Goal: Task Accomplishment & Management: Manage account settings

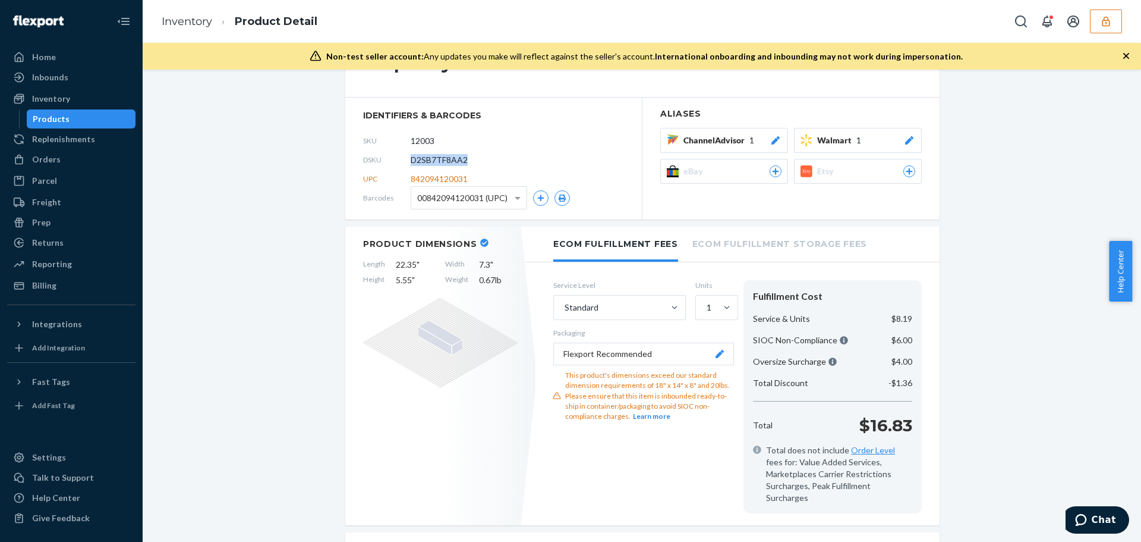
click at [1109, 21] on icon "button" at bounding box center [1106, 21] width 12 height 12
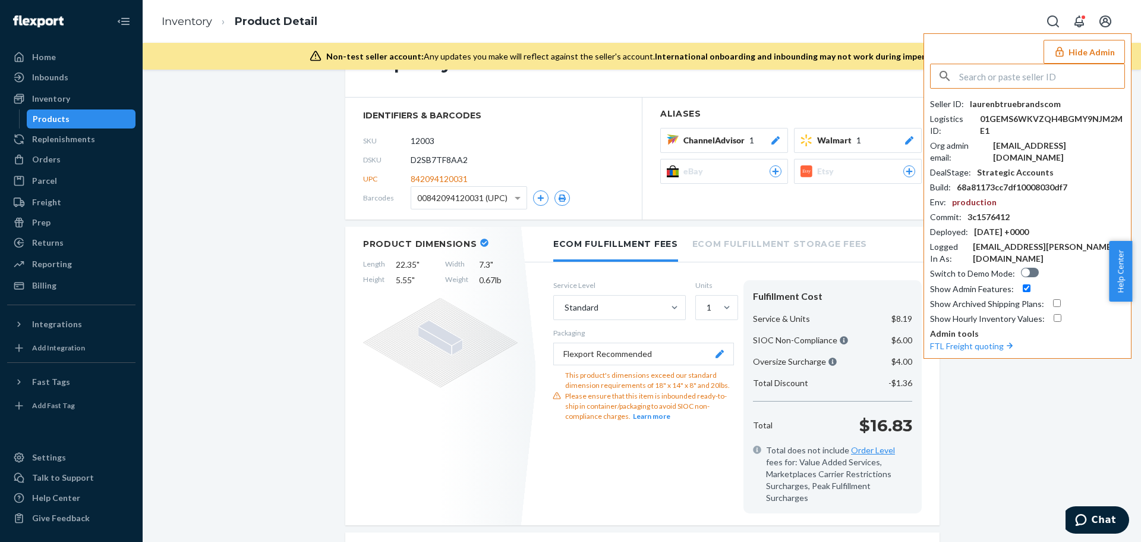
click at [1035, 78] on input "text" at bounding box center [1041, 76] width 165 height 24
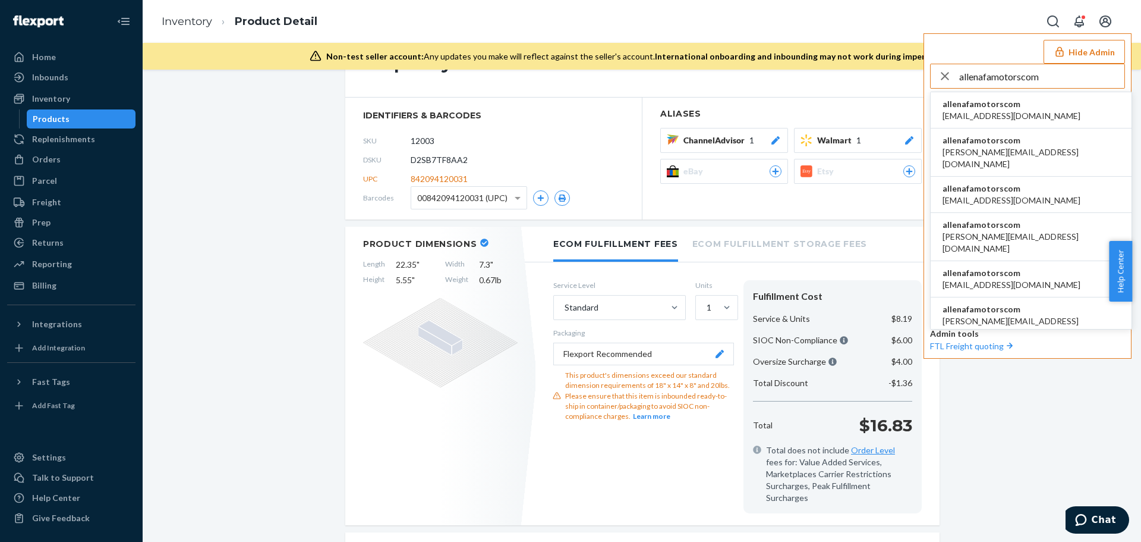
type input "allenafamotorscom"
click at [1014, 110] on span "120422831@qq.com" at bounding box center [1012, 116] width 138 height 12
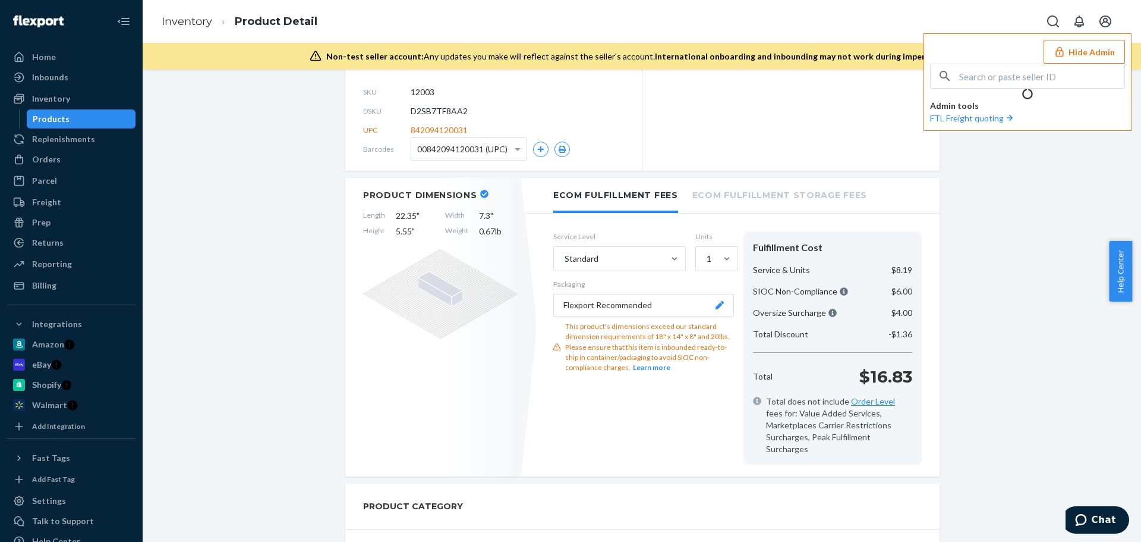
scroll to position [178, 0]
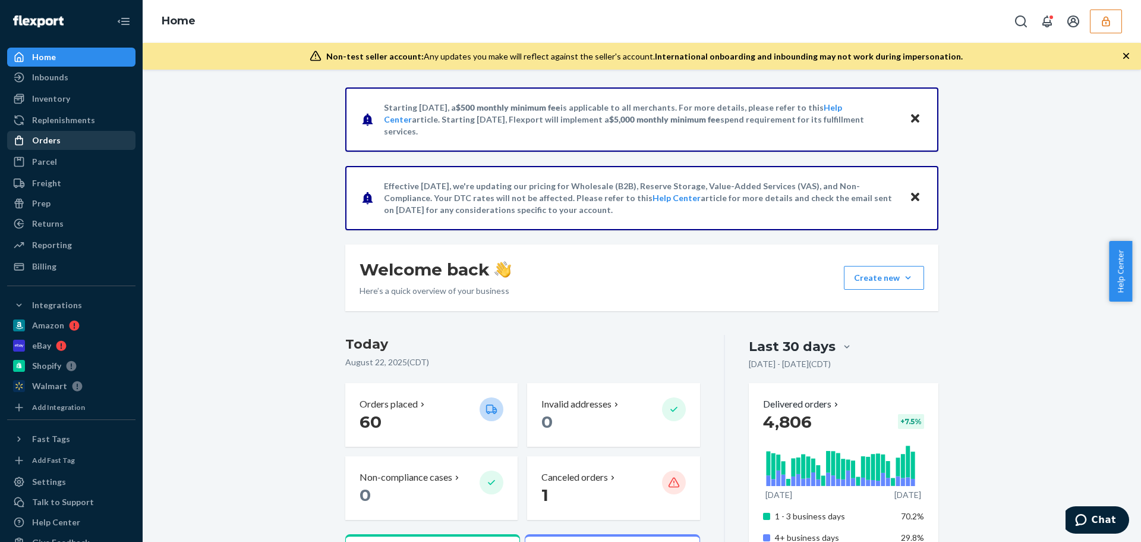
click at [41, 138] on div "Orders" at bounding box center [46, 140] width 29 height 12
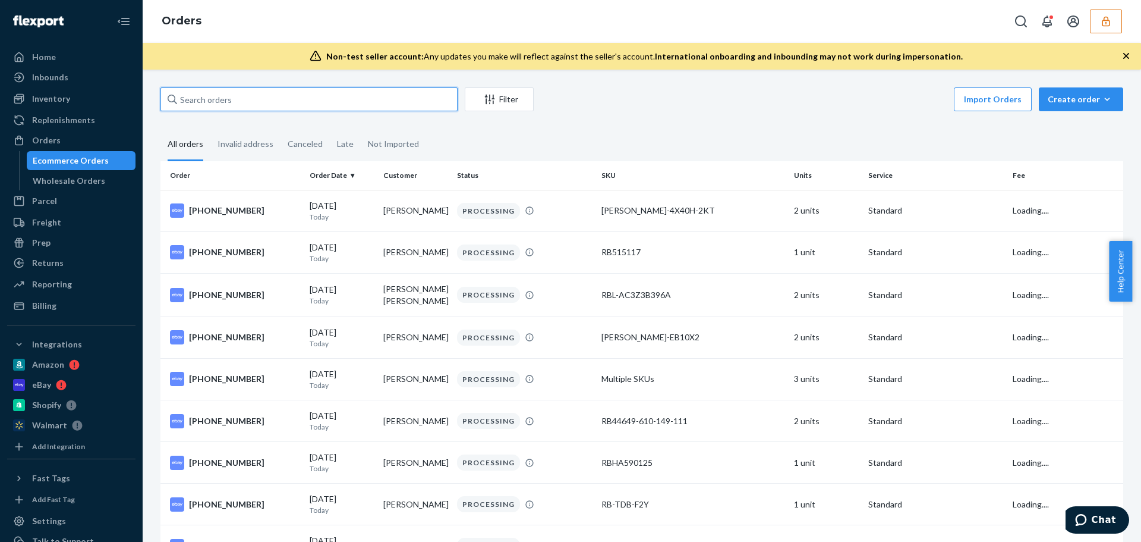
click at [237, 95] on input "text" at bounding box center [308, 99] width 297 height 24
paste input "B1R76OEKGG"
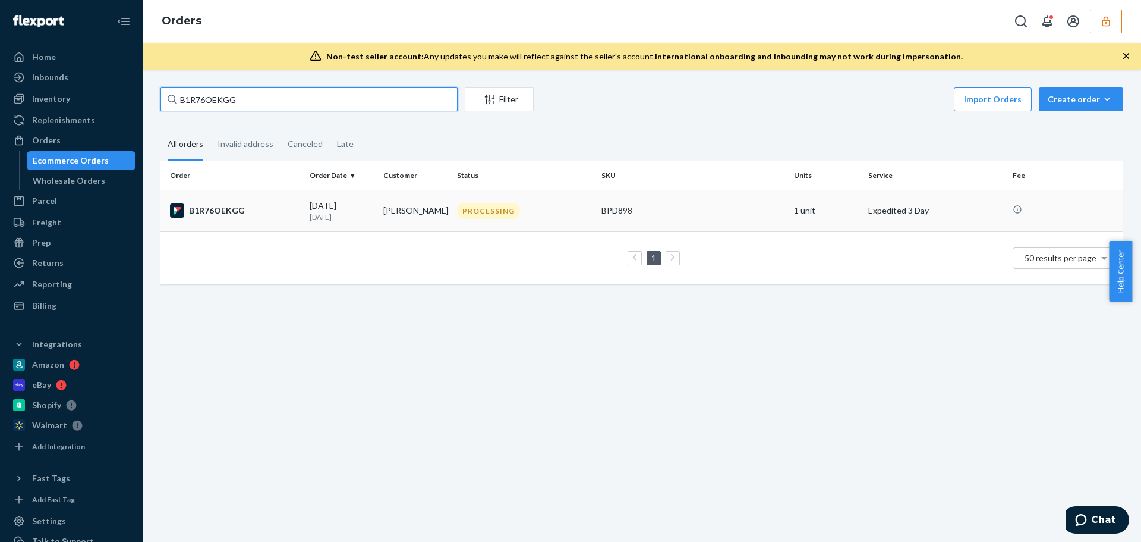
type input "B1R76OEKGG"
click at [328, 213] on p "1 day ago" at bounding box center [342, 217] width 64 height 10
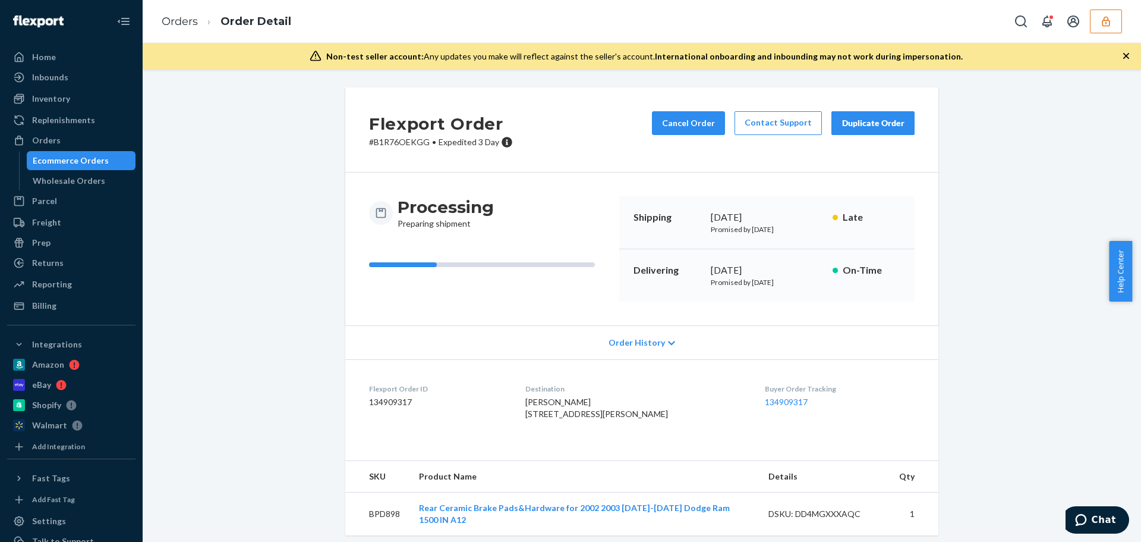
click at [974, 27] on div "Orders Order Detail" at bounding box center [642, 21] width 999 height 43
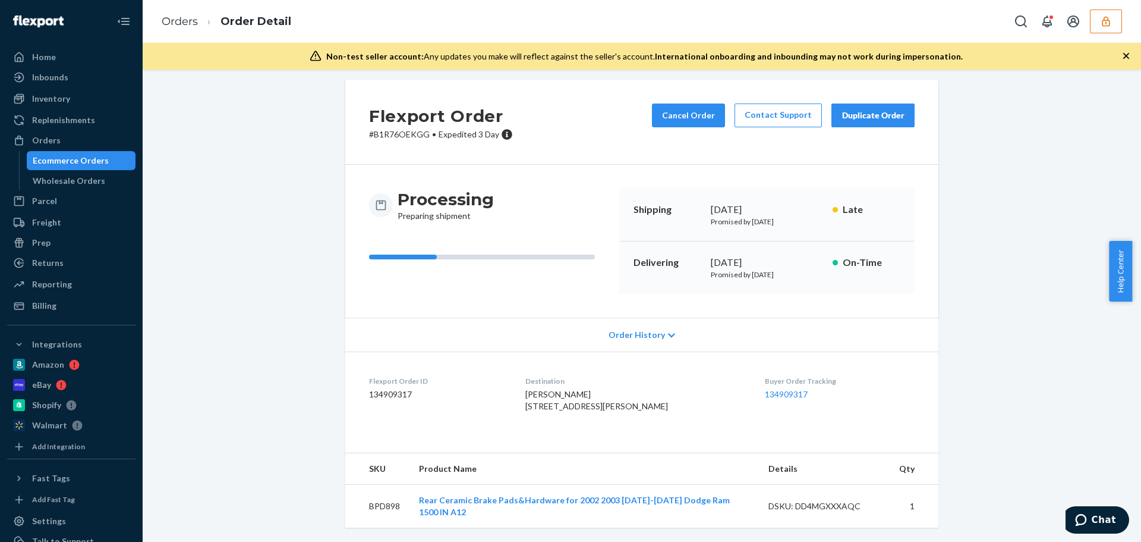
click at [643, 329] on span "Order History" at bounding box center [637, 335] width 56 height 12
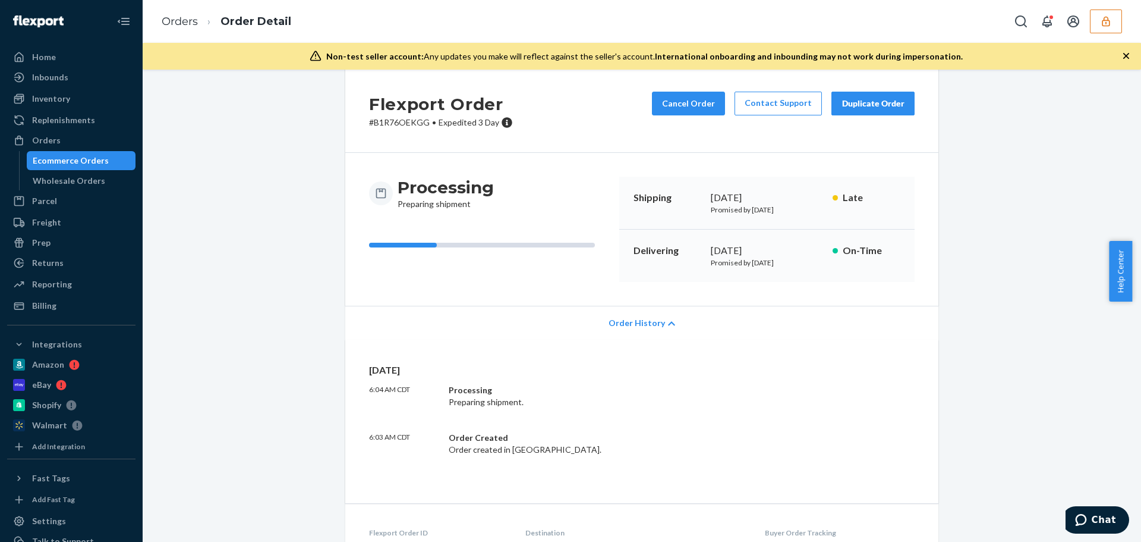
scroll to position [183, 0]
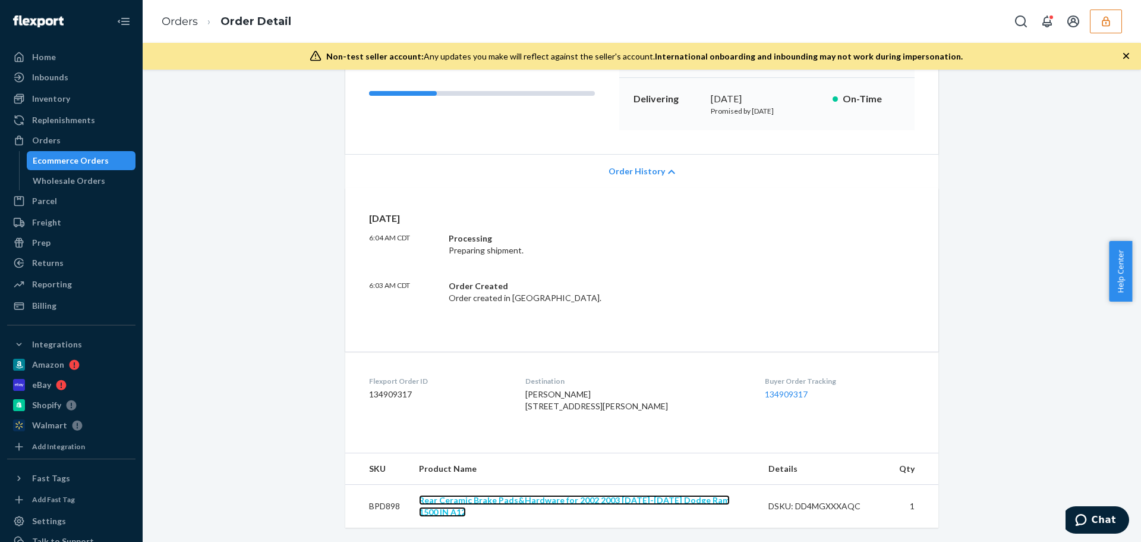
click at [548, 513] on link "Rear Ceramic Brake Pads&Hardware for 2002 2003 2004-2018 Dodge Ram 1500 IN A12" at bounding box center [574, 506] width 311 height 22
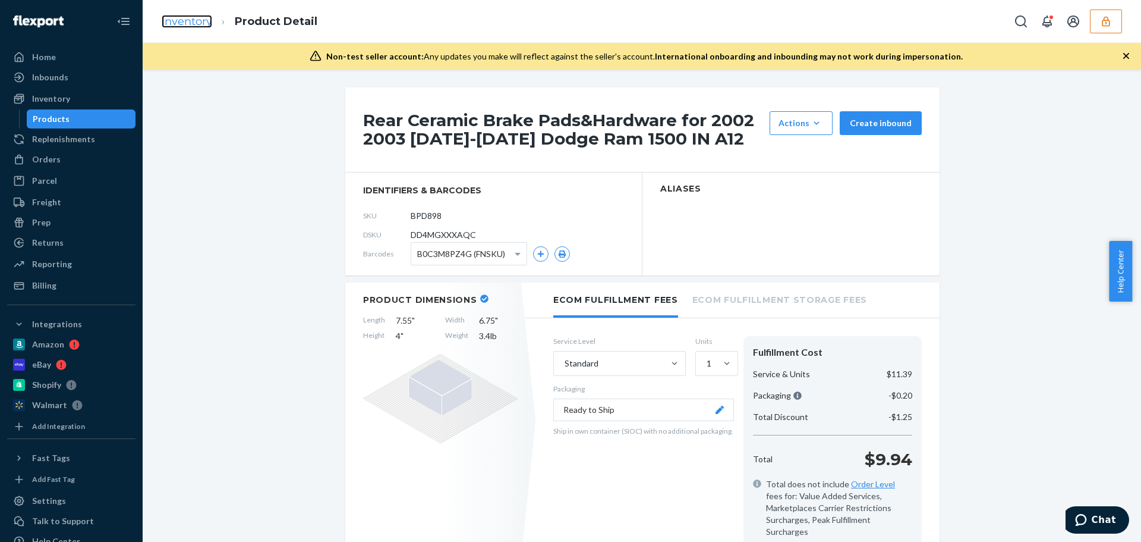
click at [182, 16] on link "Inventory" at bounding box center [187, 21] width 51 height 13
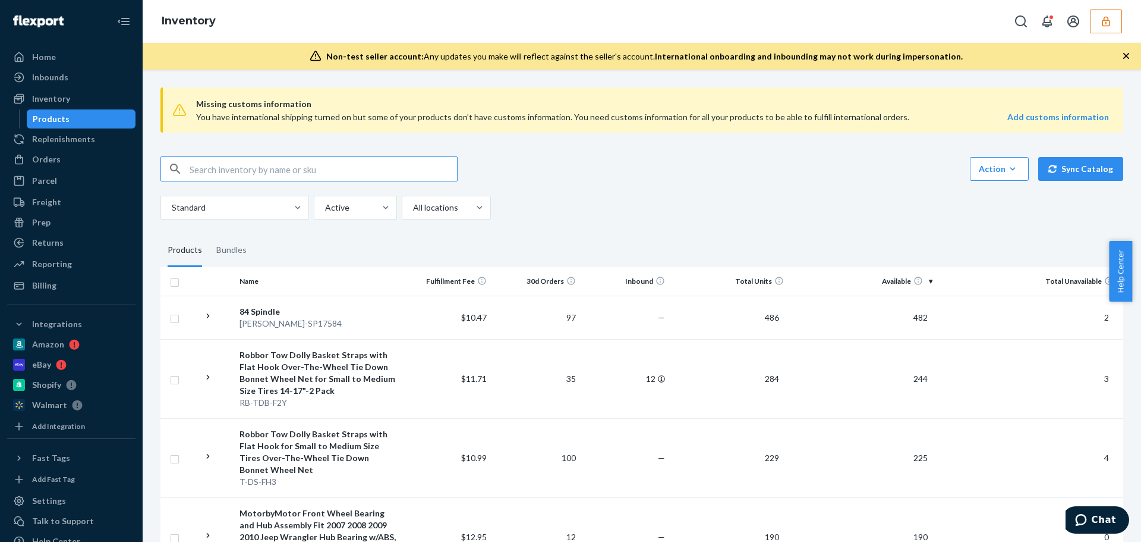
click at [1101, 25] on icon "button" at bounding box center [1106, 21] width 12 height 12
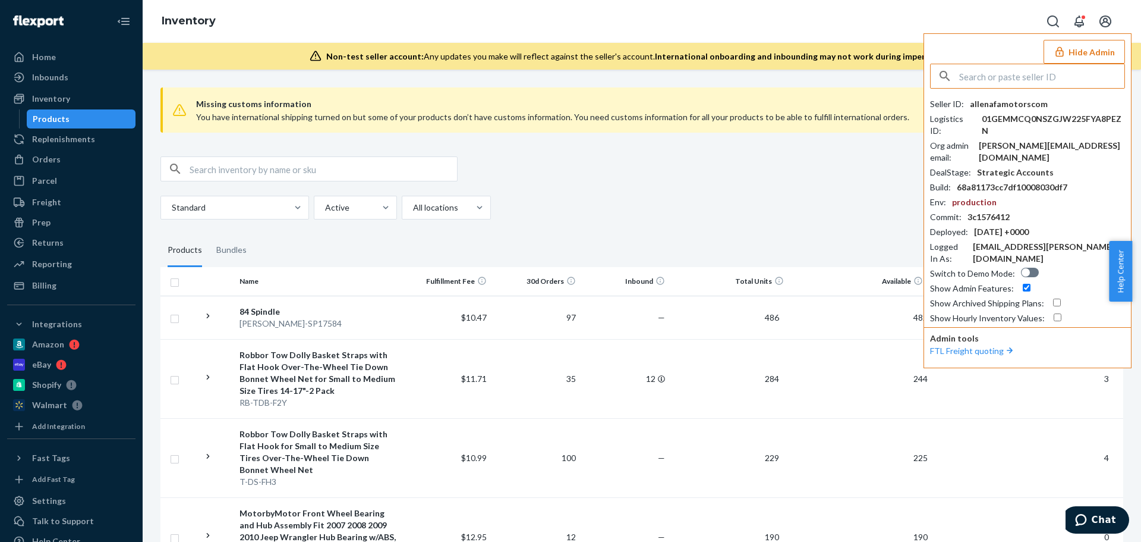
click at [1003, 78] on input "text" at bounding box center [1041, 76] width 165 height 24
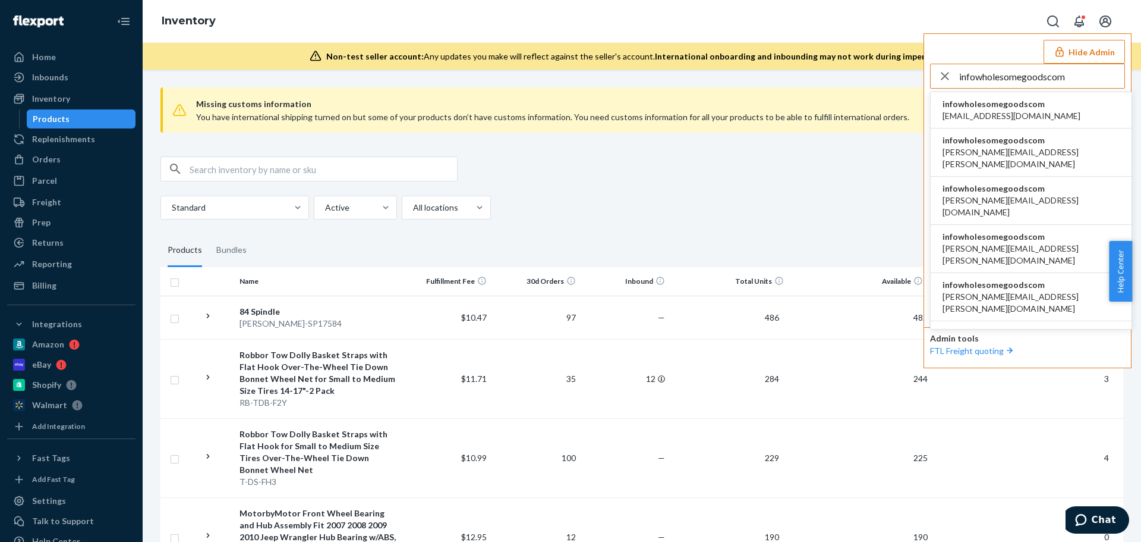
type input "infowholesomegoodscom"
click at [1006, 106] on span "infowholesomegoodscom" at bounding box center [1012, 104] width 138 height 12
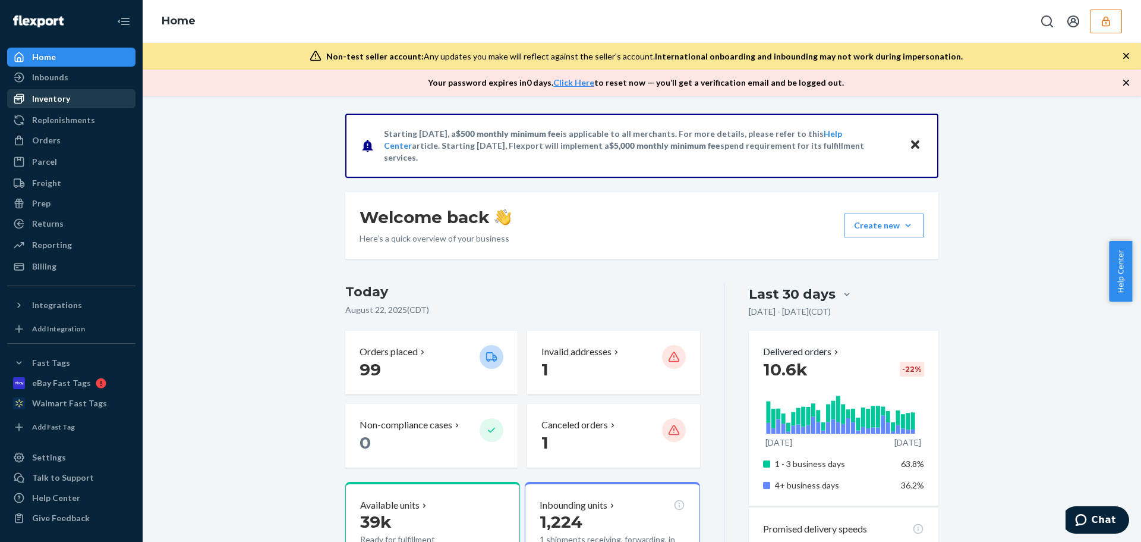
click at [61, 102] on div "Inventory" at bounding box center [51, 99] width 38 height 12
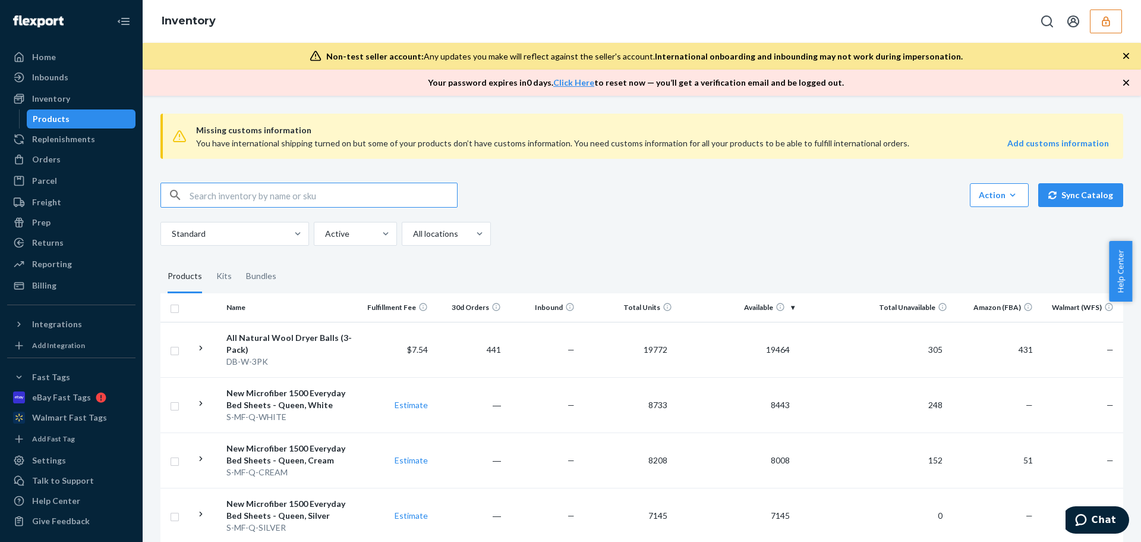
click at [206, 203] on input "text" at bounding box center [323, 195] width 267 height 24
paste input "DEDPJ3VZ4HT"
type input "DEDPJ3VZ4HT"
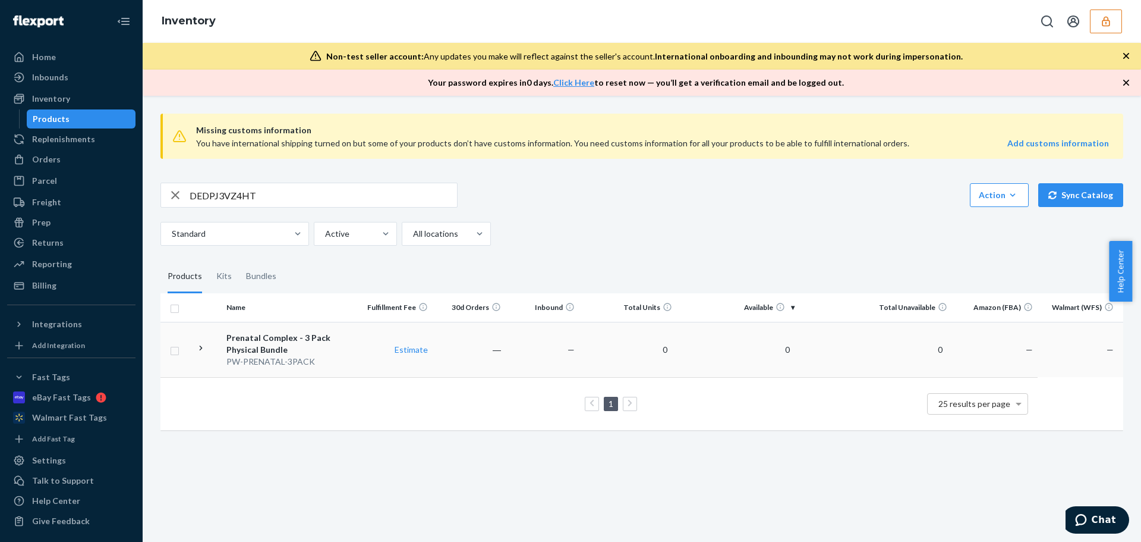
click at [341, 359] on div "PW-PRENATAL-3PACK" at bounding box center [290, 361] width 128 height 12
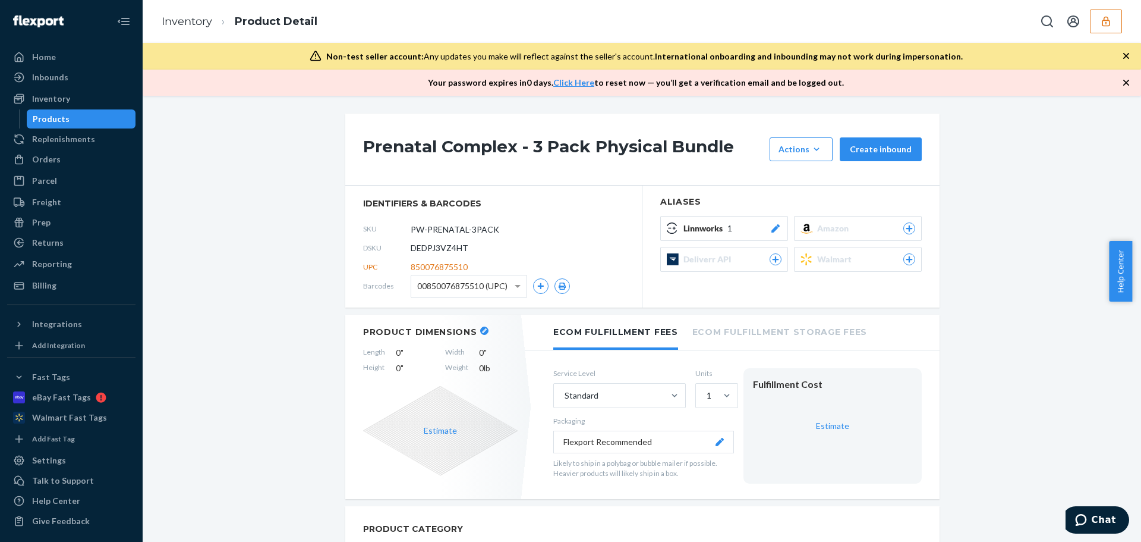
click at [1118, 18] on button "button" at bounding box center [1106, 22] width 32 height 24
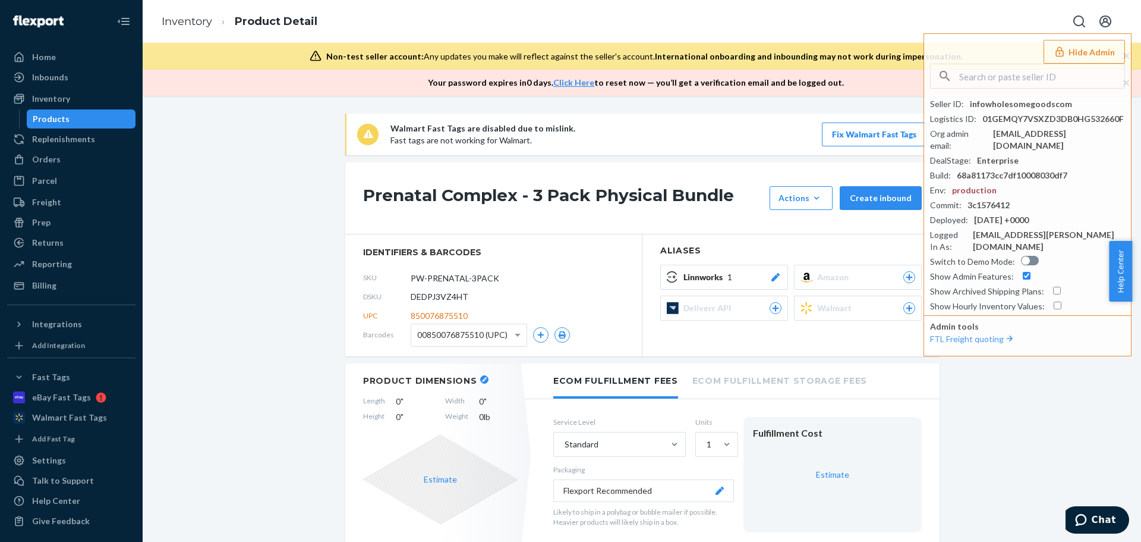
click at [76, 329] on div "Integrations" at bounding box center [57, 324] width 50 height 12
click at [436, 296] on span "DEDPJ3VZ4HT" at bounding box center [440, 297] width 58 height 12
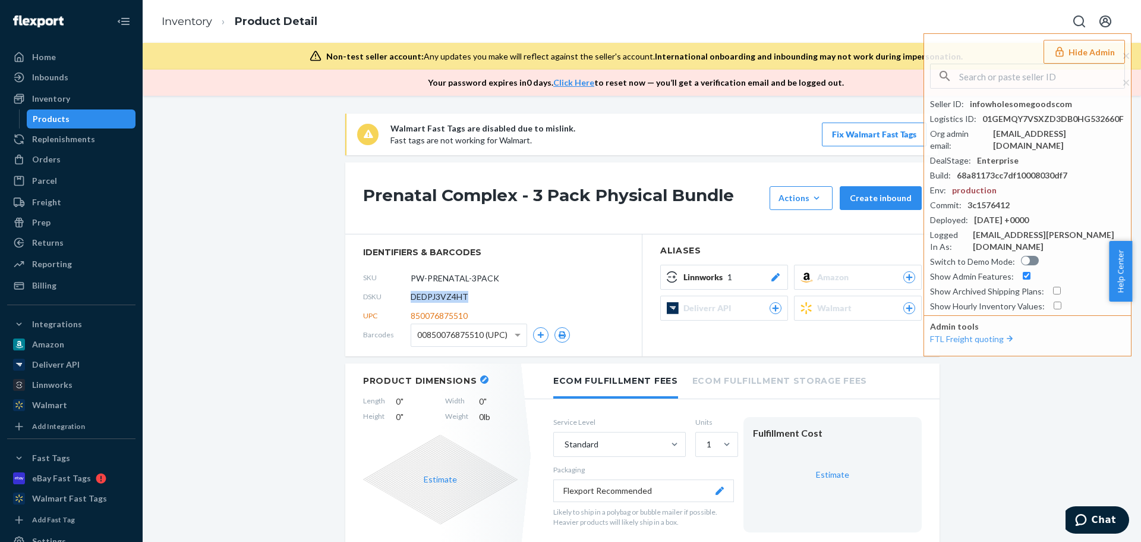
click at [436, 296] on span "DEDPJ3VZ4HT" at bounding box center [440, 297] width 58 height 12
copy span "DEDPJ3VZ4HT"
click at [1002, 83] on input "text" at bounding box center [1041, 76] width 165 height 24
paste input "gotofoxchannel@gmail.com"
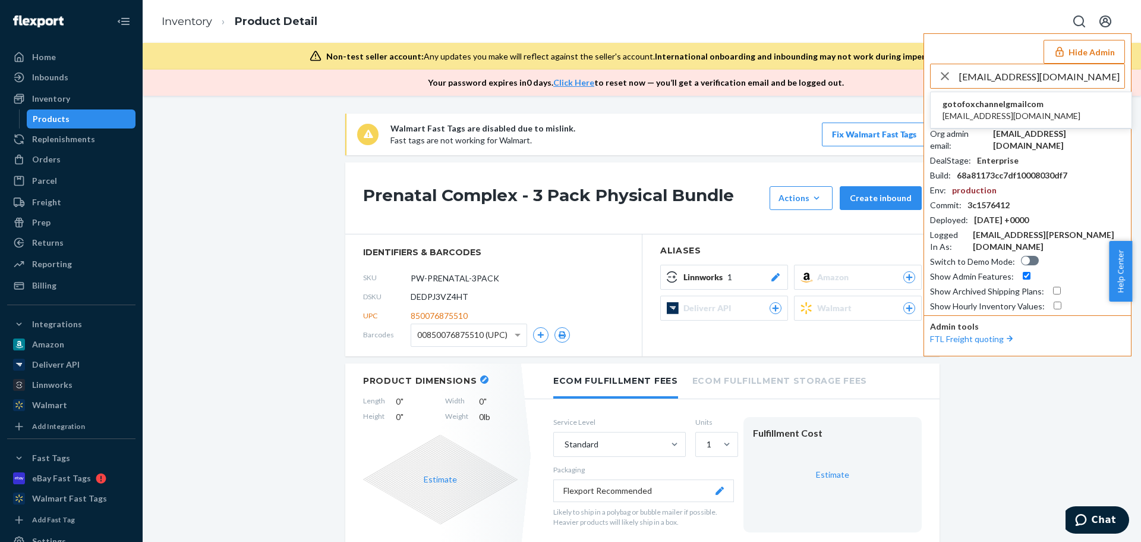
type input "gotofoxchannel@gmail.com"
click at [1001, 107] on span "gotofoxchannelgmailcom" at bounding box center [1012, 104] width 138 height 12
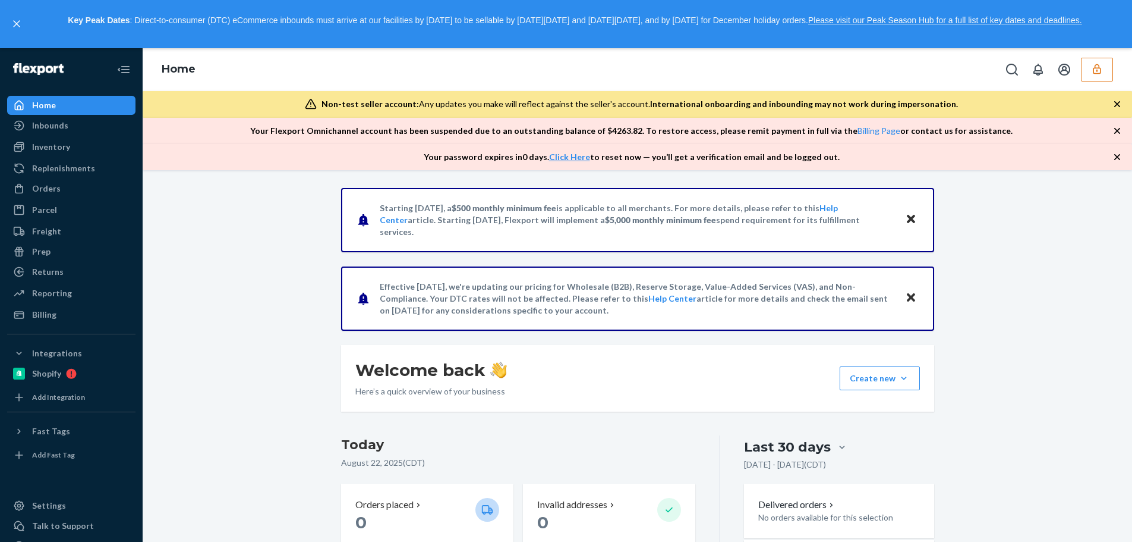
click at [1056, 288] on div "Starting July 1, 2025, a $500 monthly minimum fee is applicable to all merchant…" at bounding box center [638, 505] width 972 height 635
click at [62, 317] on div "Billing" at bounding box center [71, 314] width 126 height 17
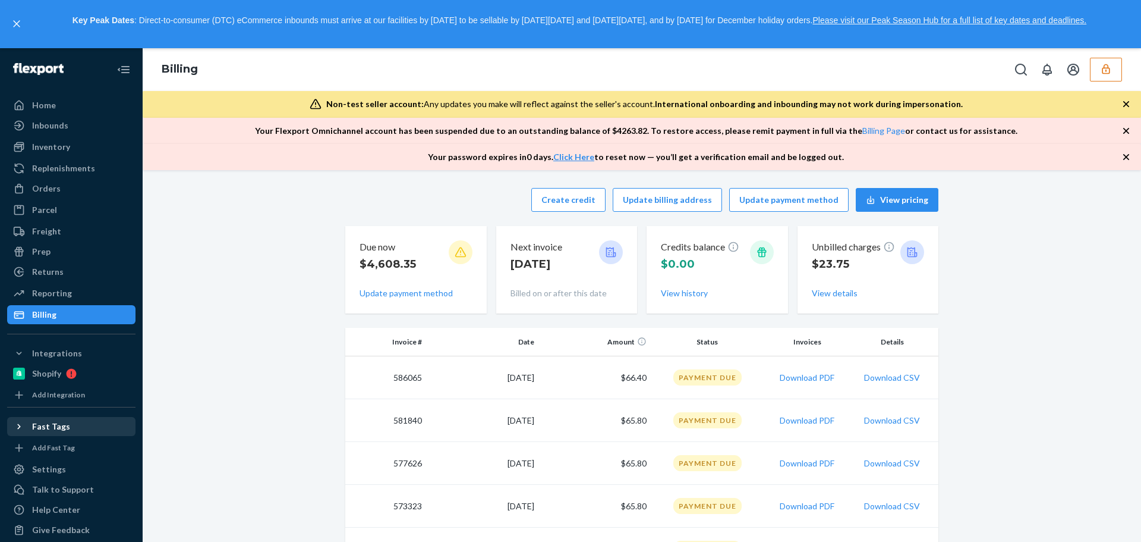
scroll to position [12, 0]
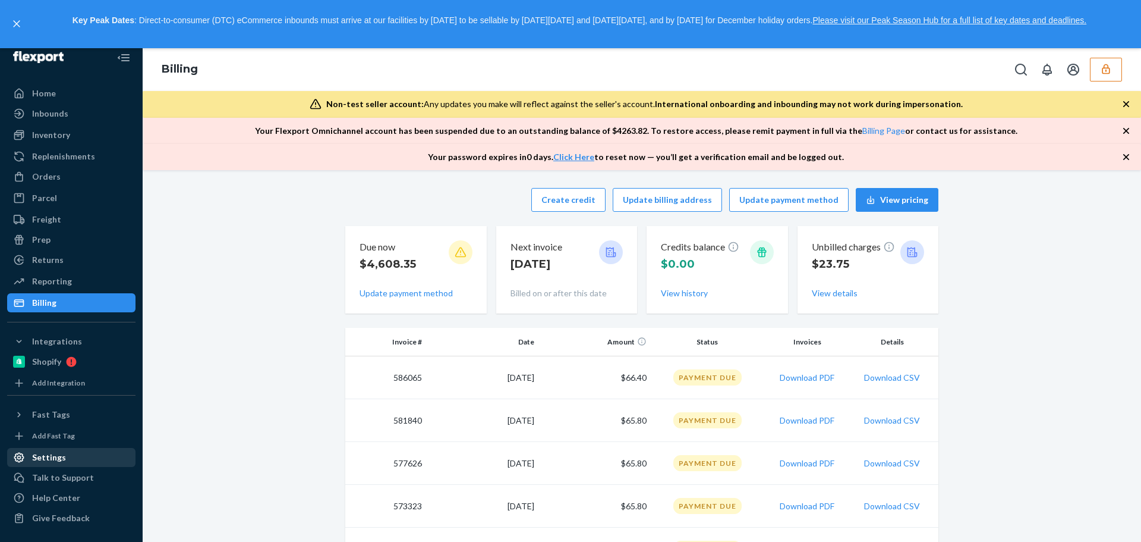
click at [58, 459] on div "Settings" at bounding box center [49, 457] width 34 height 12
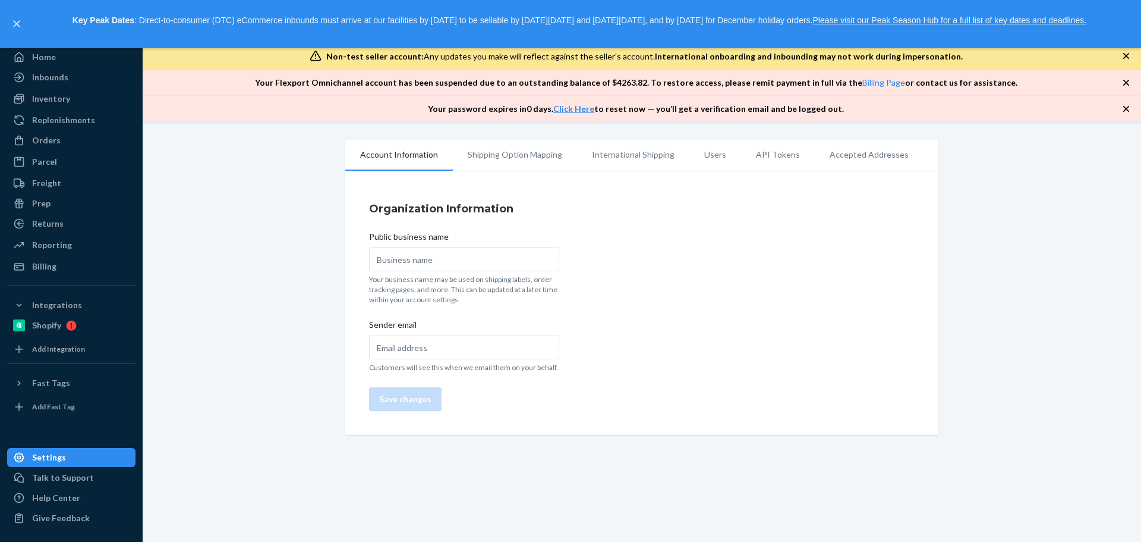
type input "gotofox LLC"
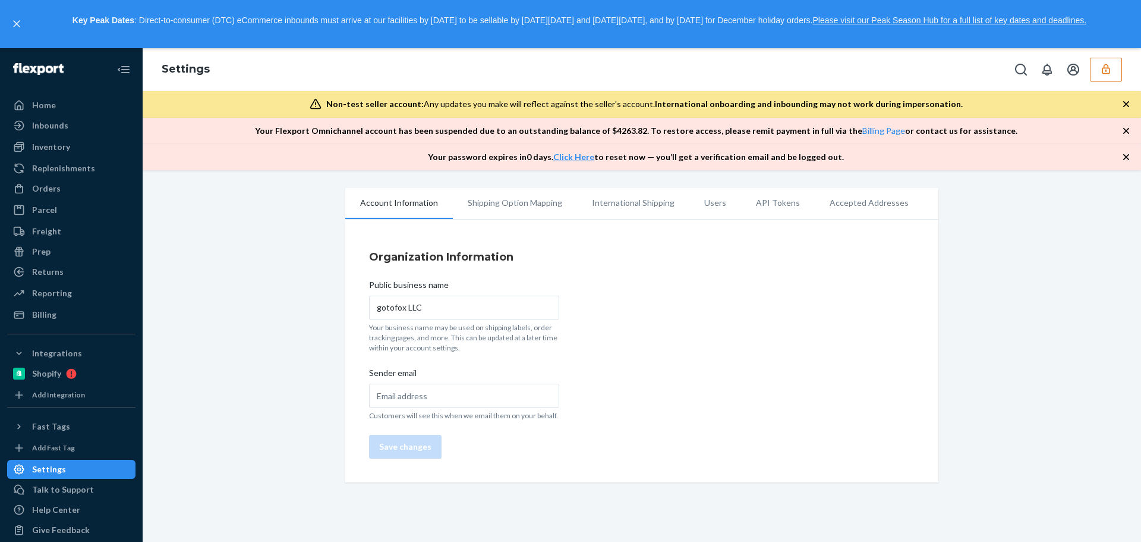
click at [702, 207] on li "Users" at bounding box center [716, 203] width 52 height 30
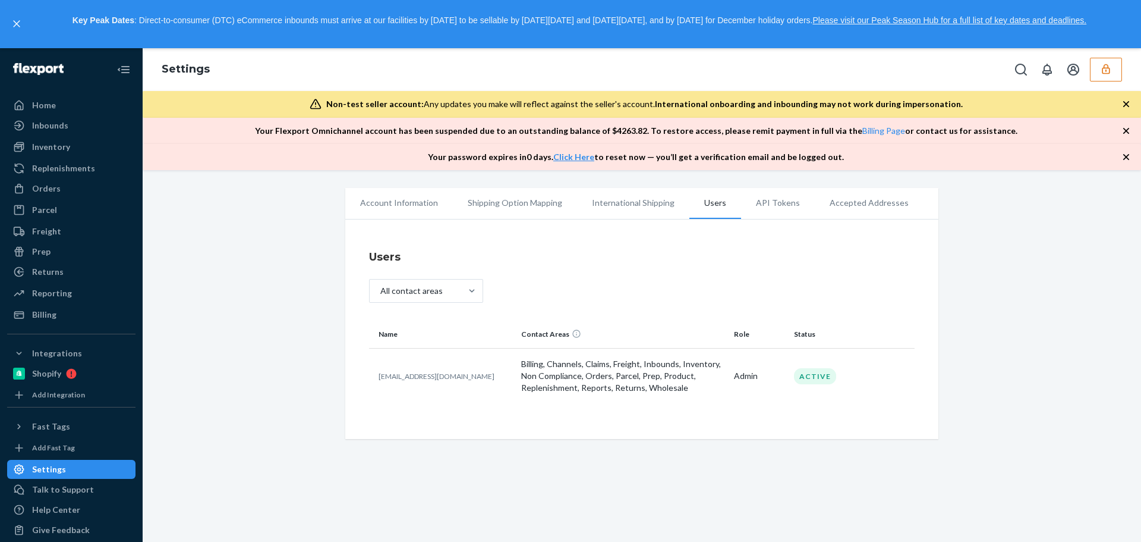
click at [340, 392] on div "Account Information Shipping Option Mapping International Shipping Users API To…" at bounding box center [641, 313] width 611 height 251
drag, startPoint x: 405, startPoint y: 380, endPoint x: 460, endPoint y: 380, distance: 54.7
click at [460, 380] on div "Users All contact areas Name Contact Areas Role Status gotofoxchannel@gmail.com…" at bounding box center [641, 332] width 593 height 214
click at [460, 380] on p "gotofoxchannel@gmail.com" at bounding box center [445, 376] width 133 height 10
drag, startPoint x: 476, startPoint y: 380, endPoint x: 334, endPoint y: 377, distance: 141.5
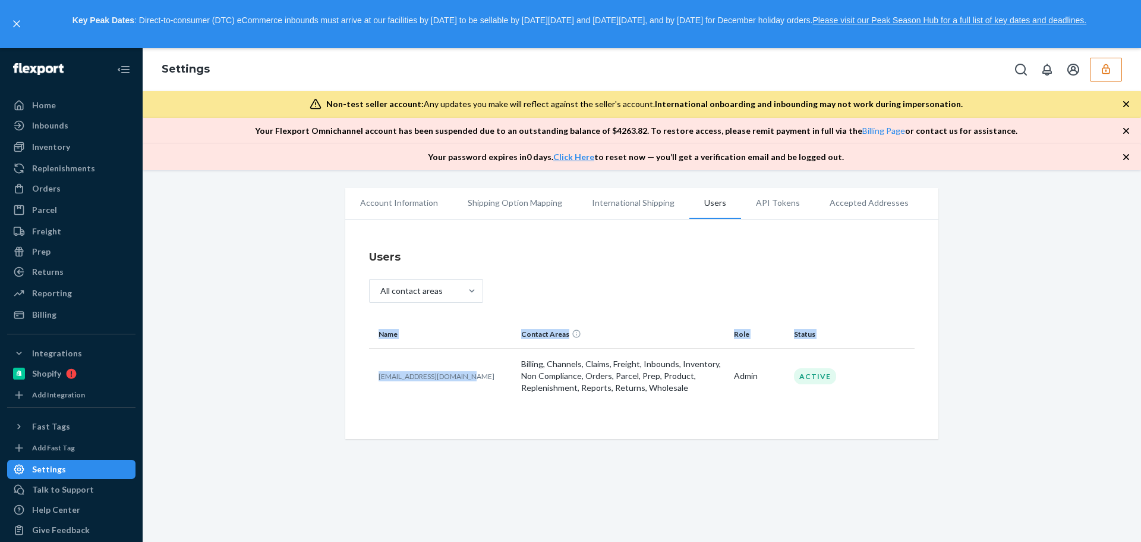
click at [350, 377] on div "Users All contact areas Name Contact Areas Role Status gotofoxchannel@gmail.com…" at bounding box center [641, 332] width 593 height 214
click at [331, 377] on div "Account Information Shipping Option Mapping International Shipping Users API To…" at bounding box center [642, 313] width 981 height 251
click at [397, 373] on p "gotofoxchannel@gmail.com" at bounding box center [445, 376] width 133 height 10
click at [397, 374] on p "gotofoxchannel@gmail.com" at bounding box center [445, 376] width 133 height 10
click at [496, 384] on td "gotofoxchannel@gmail.com" at bounding box center [442, 375] width 147 height 55
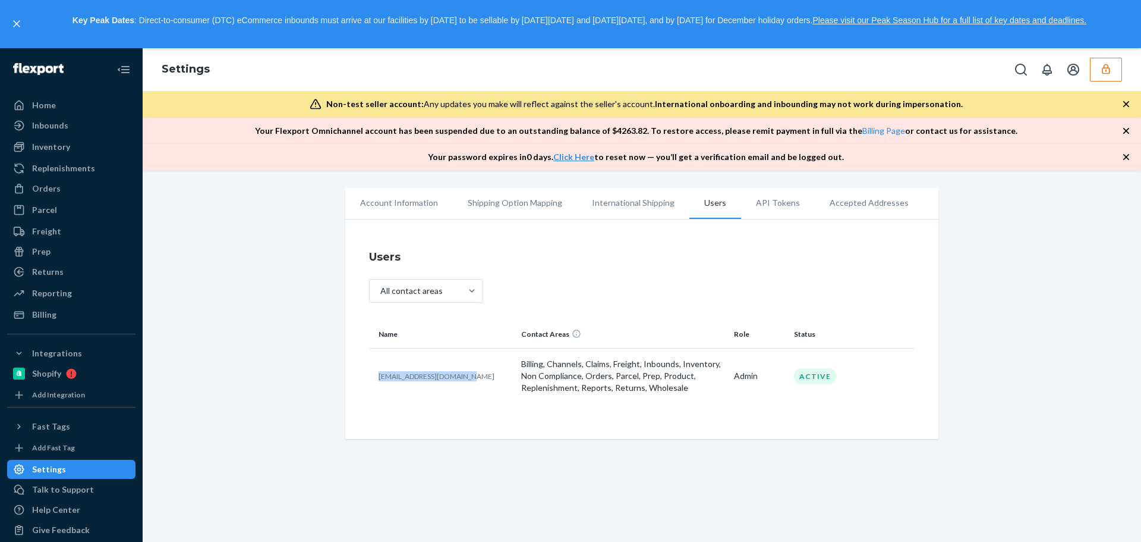
drag, startPoint x: 482, startPoint y: 381, endPoint x: 373, endPoint y: 380, distance: 108.8
click at [373, 380] on td "gotofoxchannel@gmail.com" at bounding box center [442, 375] width 147 height 55
copy p "gotofoxchannel@gmail.com"
click at [1109, 75] on icon "button" at bounding box center [1106, 69] width 12 height 12
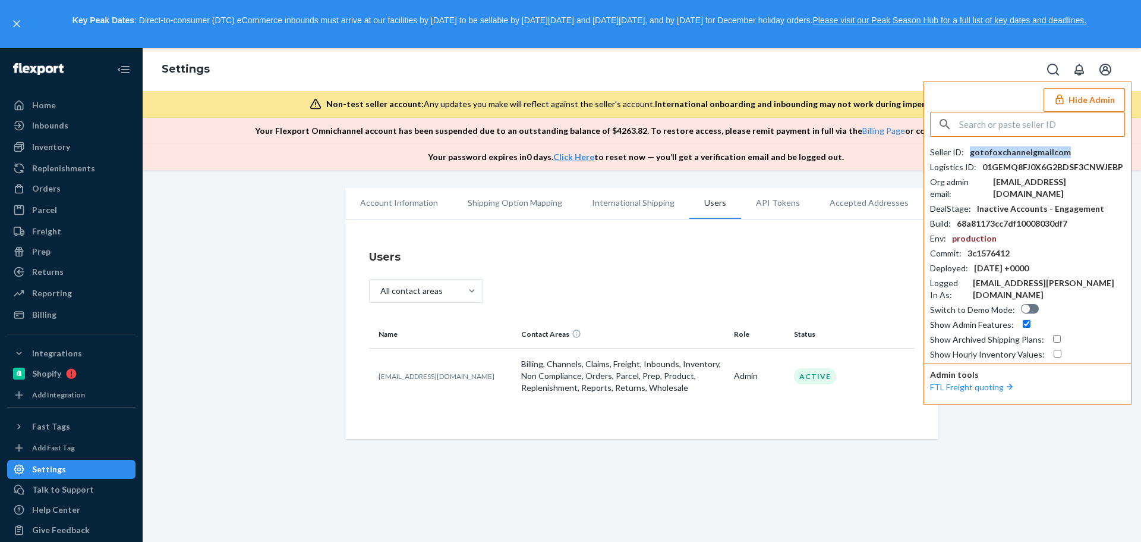
click at [1021, 153] on div "gotofoxchannelgmailcom" at bounding box center [1020, 152] width 101 height 12
click at [1046, 184] on div "gotofoxchannel@gmail.com" at bounding box center [1059, 188] width 132 height 24
click at [986, 121] on input "text" at bounding box center [1041, 124] width 165 height 24
paste input "infoatmosfxcom"
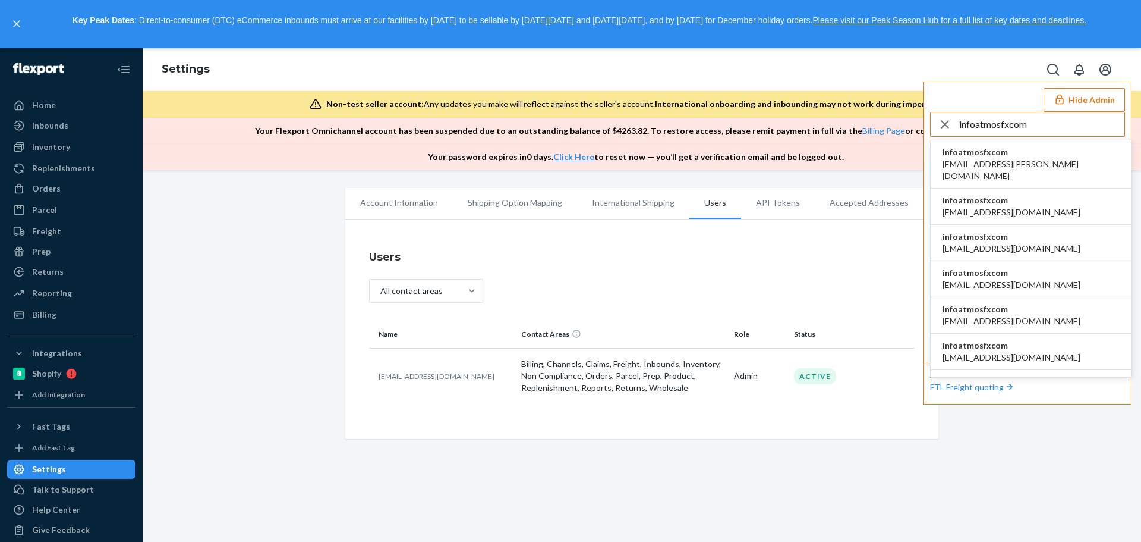
type input "infoatmosfxcom"
click at [978, 154] on span "infoatmosfxcom" at bounding box center [1031, 152] width 177 height 12
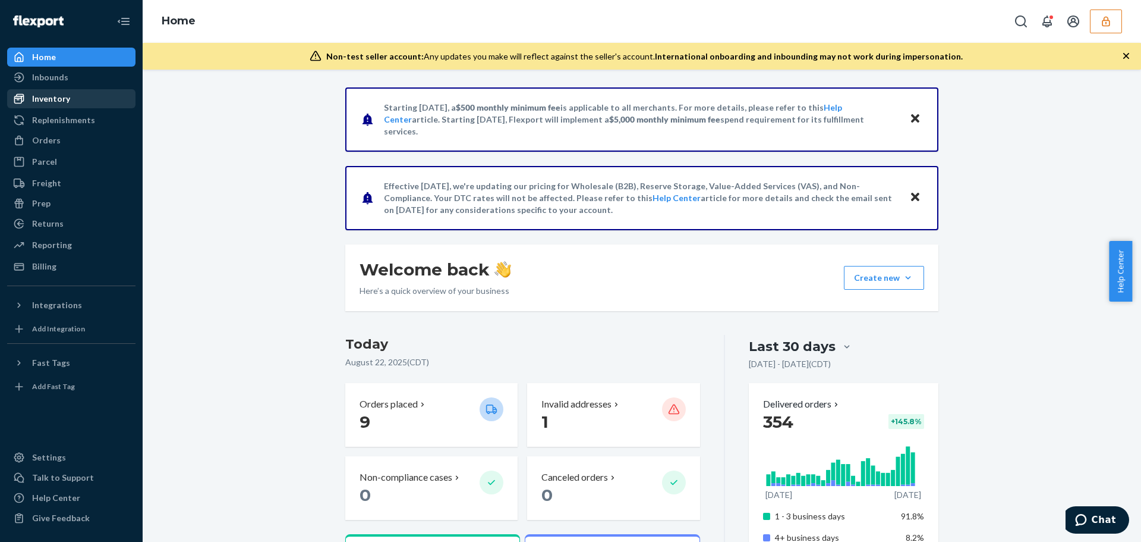
click at [66, 96] on div "Inventory" at bounding box center [51, 99] width 38 height 12
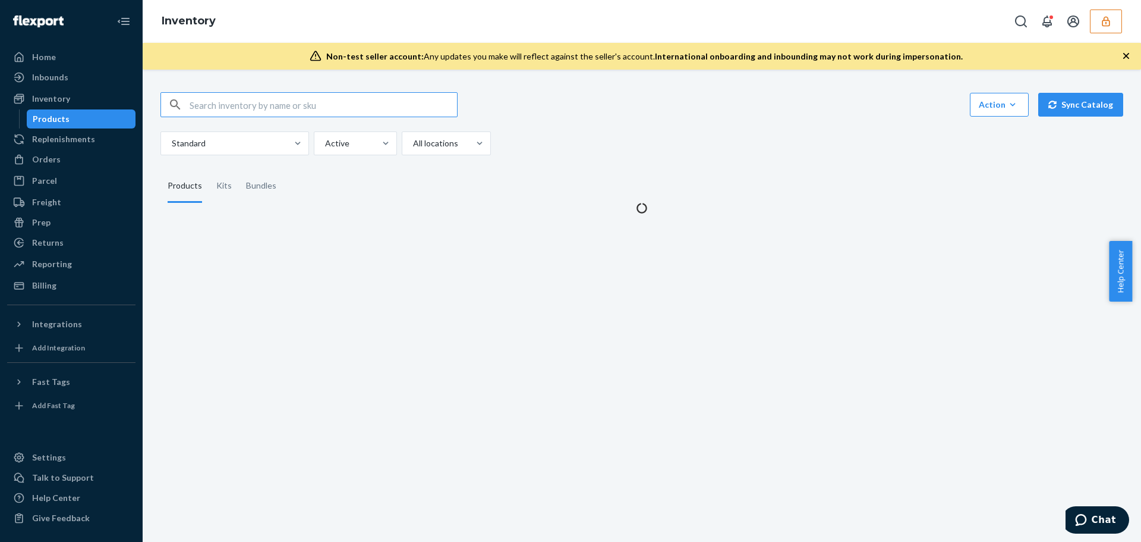
click at [241, 103] on input "text" at bounding box center [323, 105] width 267 height 24
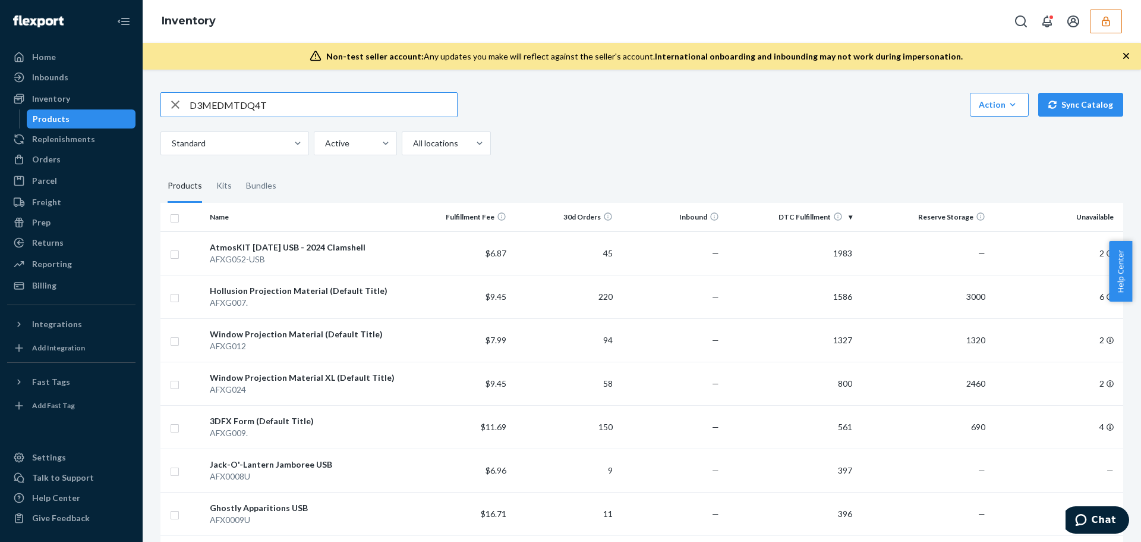
type input "D3MEDMTDQ4T"
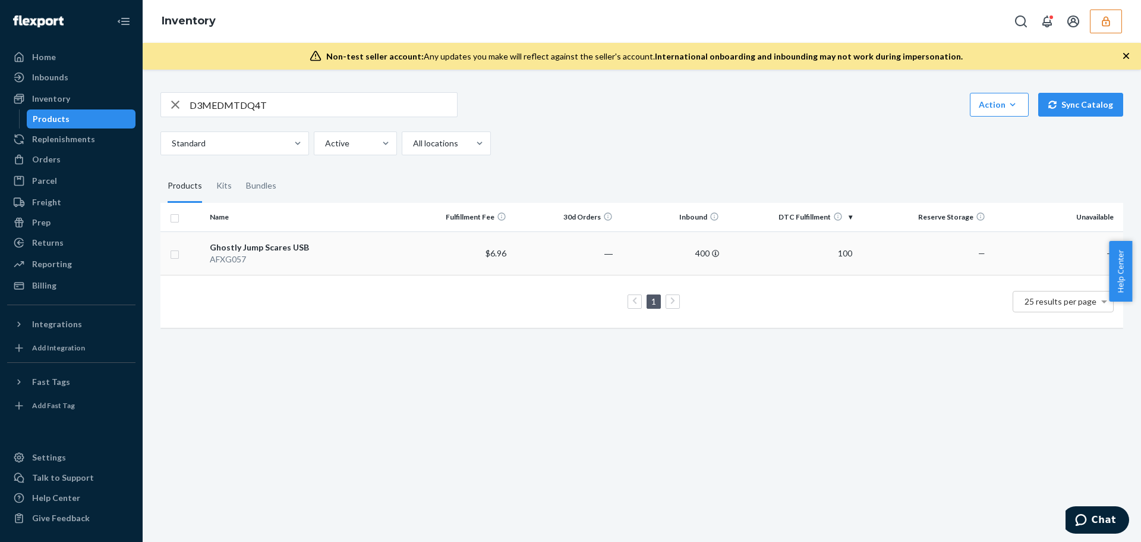
click at [338, 268] on td "Ghostly Jump Scares USB AFXG057" at bounding box center [305, 252] width 200 height 43
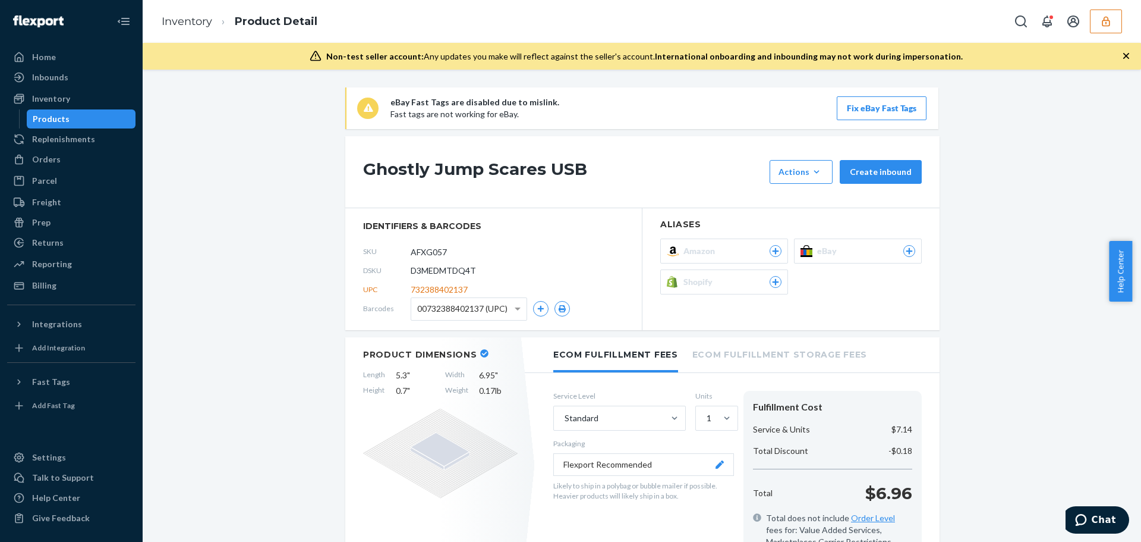
click at [692, 285] on span "Shopify" at bounding box center [701, 282] width 34 height 12
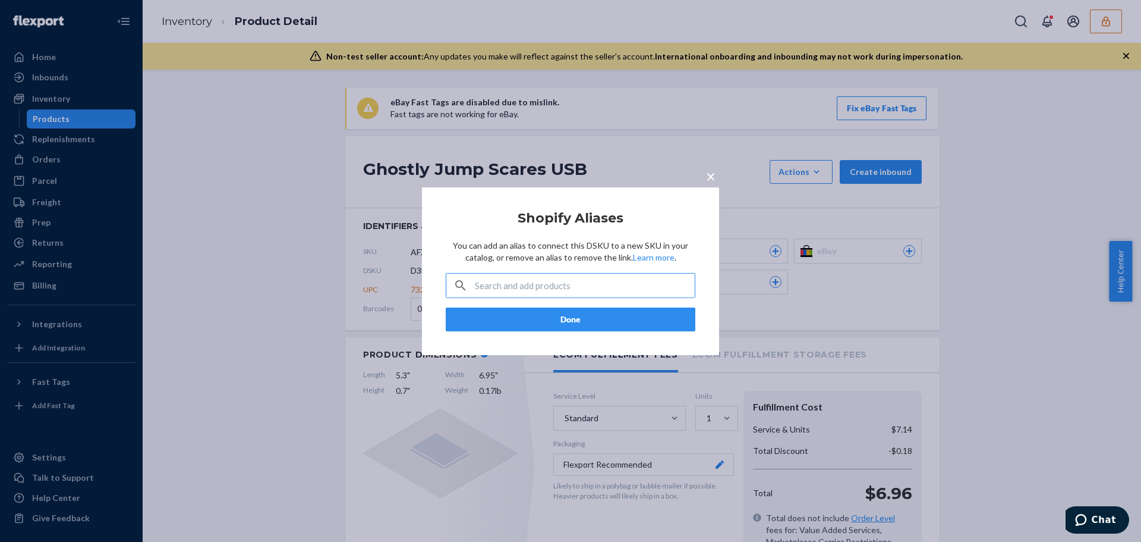
click at [202, 275] on div "× Shopify Aliases You can add an alias to connect this DSKU to a new SKU in you…" at bounding box center [570, 271] width 1141 height 542
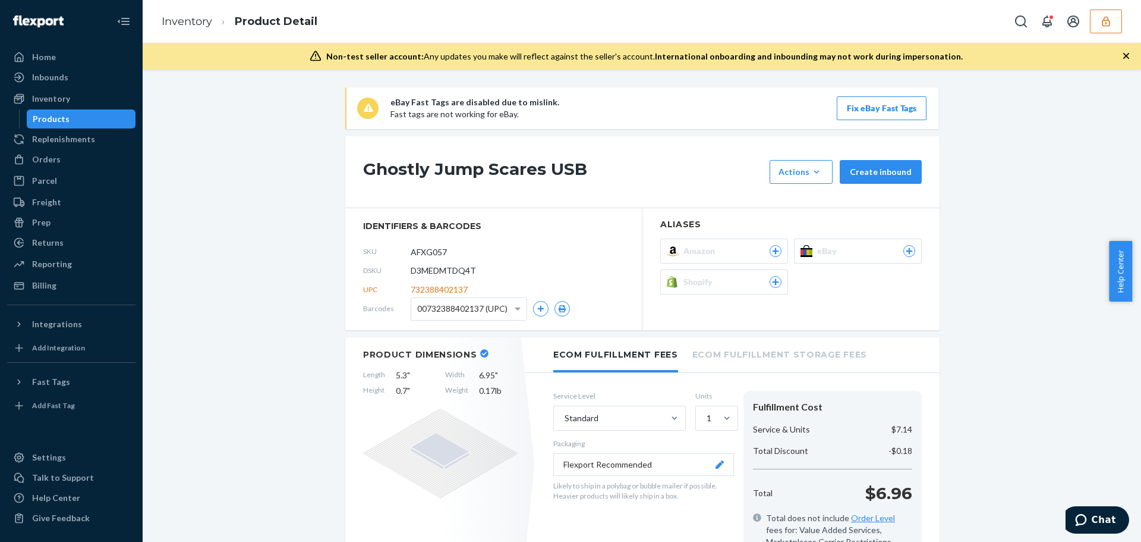
drag, startPoint x: 449, startPoint y: 253, endPoint x: 381, endPoint y: 250, distance: 67.8
click at [381, 250] on div "SKU AFXG057" at bounding box center [493, 251] width 261 height 19
click at [701, 279] on span "Shopify" at bounding box center [701, 282] width 34 height 12
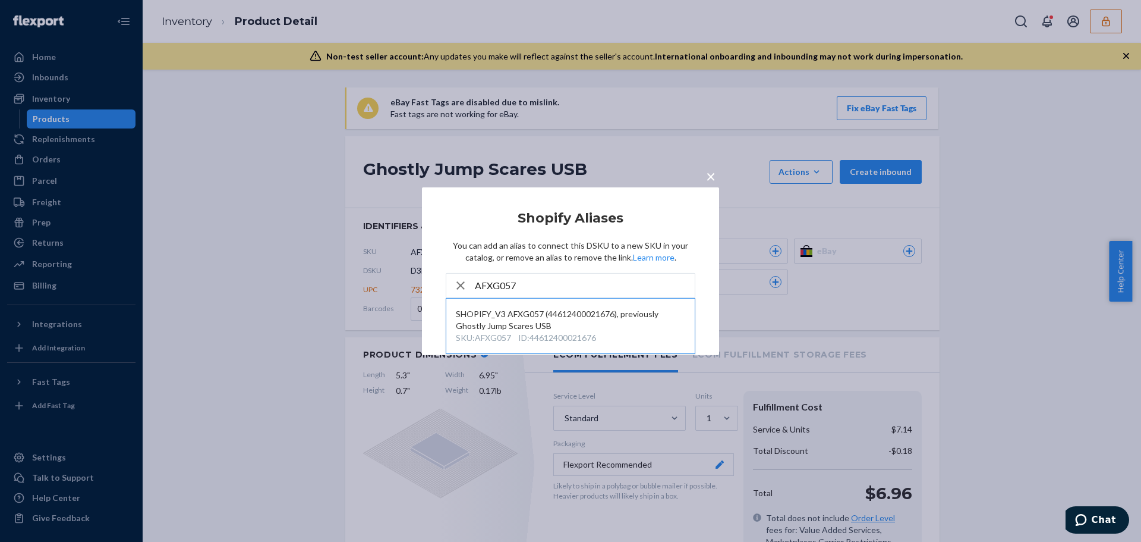
click at [525, 278] on input "AFXG057" at bounding box center [585, 285] width 220 height 24
drag, startPoint x: 538, startPoint y: 286, endPoint x: 422, endPoint y: 284, distance: 115.9
click at [422, 284] on div "× Shopify Aliases You can add an alias to connect this DSKU to a new SKU in you…" at bounding box center [570, 271] width 297 height 168
paste input "44694368944300"
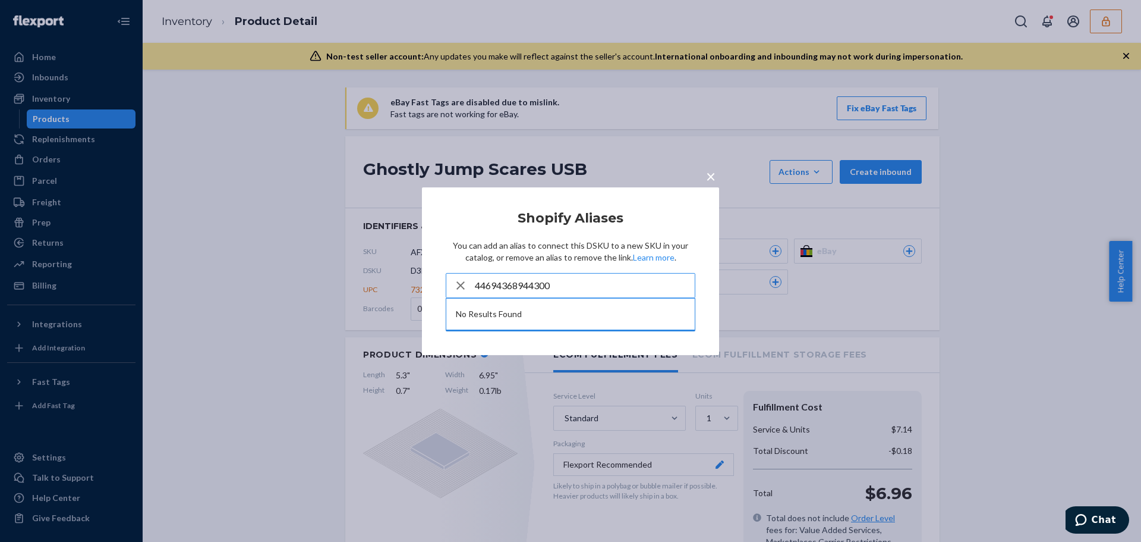
type input "44694368944300"
drag, startPoint x: 240, startPoint y: 200, endPoint x: 269, endPoint y: 213, distance: 31.9
click at [242, 200] on div "× Shopify Aliases You can add an alias to connect this DSKU to a new SKU in you…" at bounding box center [570, 271] width 1141 height 542
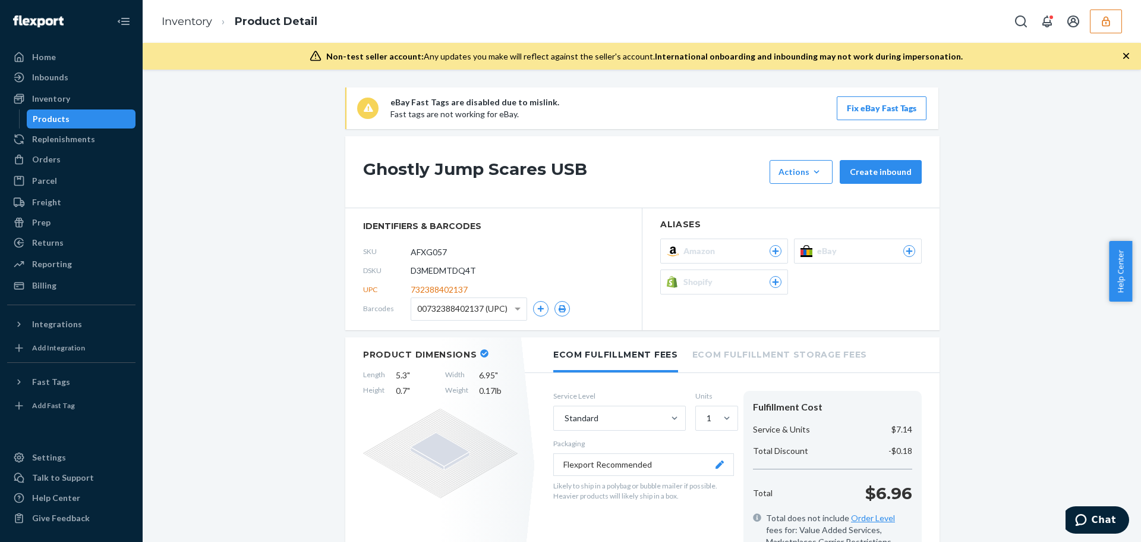
drag, startPoint x: 153, startPoint y: 1, endPoint x: 171, endPoint y: 402, distance: 402.2
click at [1103, 21] on icon "button" at bounding box center [1106, 21] width 8 height 10
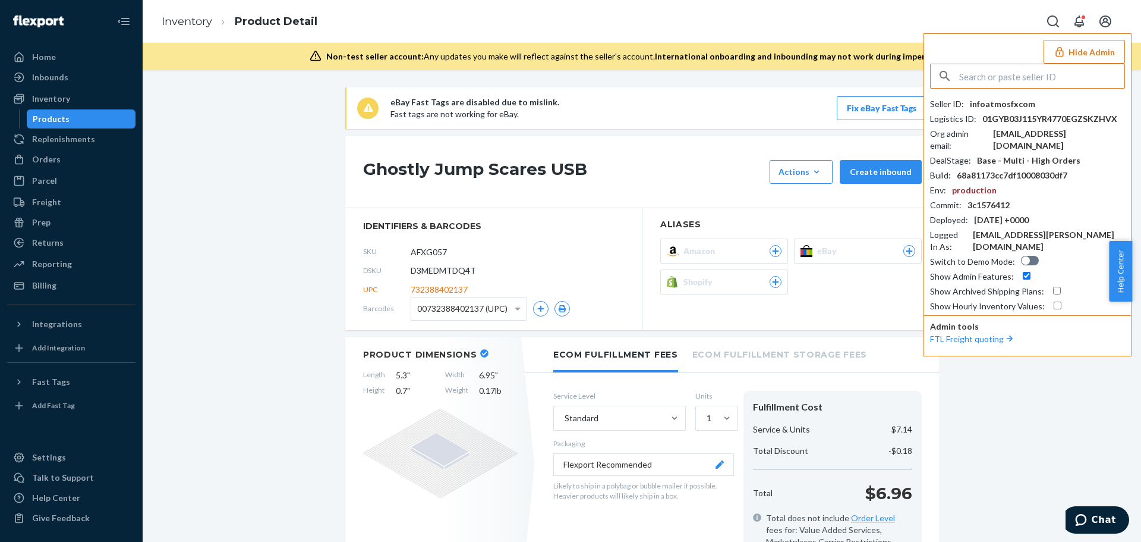
click at [999, 103] on div "infoatmosfxcom" at bounding box center [1002, 104] width 65 height 12
click at [59, 314] on button "Integrations" at bounding box center [71, 323] width 128 height 19
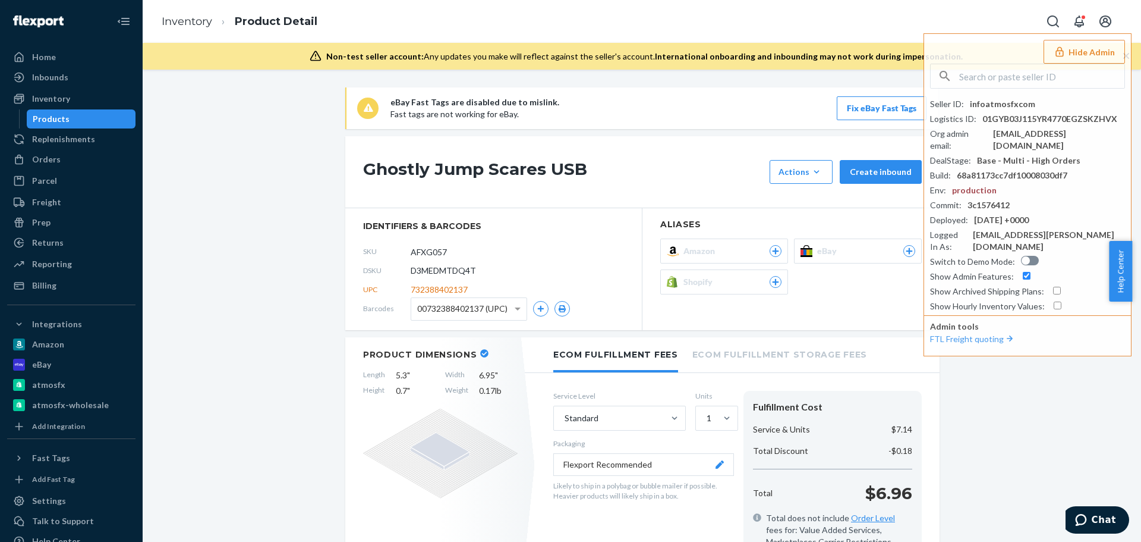
click at [709, 284] on span "Shopify" at bounding box center [701, 282] width 34 height 12
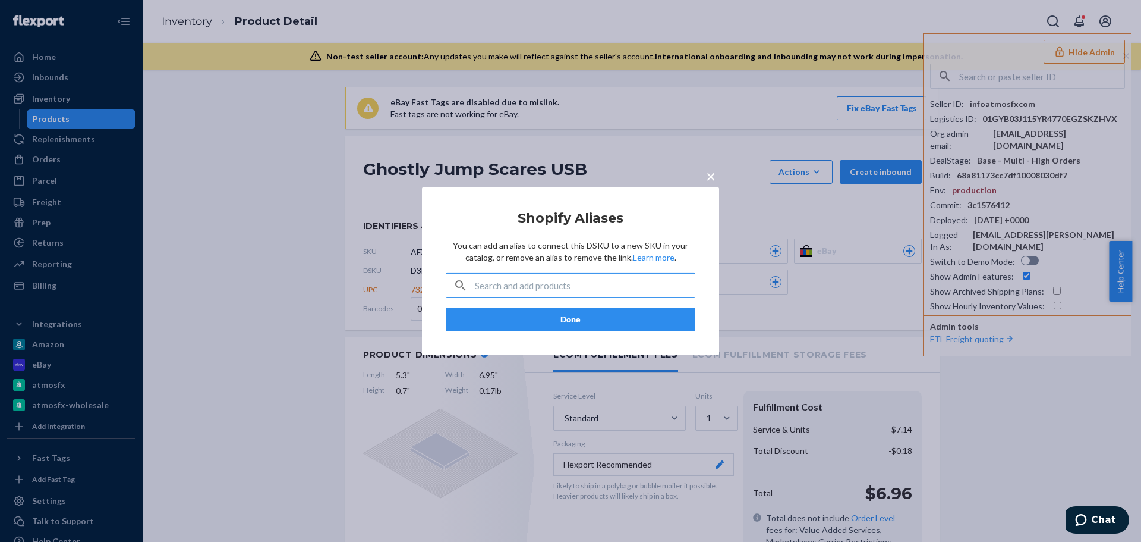
type input "44694368944300"
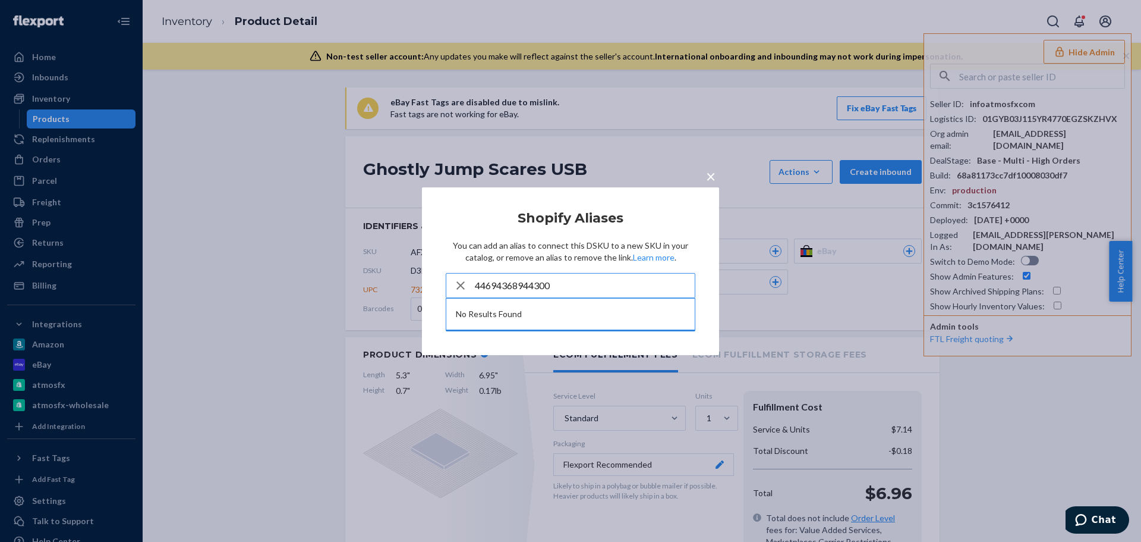
drag, startPoint x: 637, startPoint y: 289, endPoint x: 436, endPoint y: 288, distance: 200.9
click at [436, 288] on div "× Shopify Aliases You can add an alias to connect this DSKU to a new SKU in you…" at bounding box center [570, 271] width 297 height 168
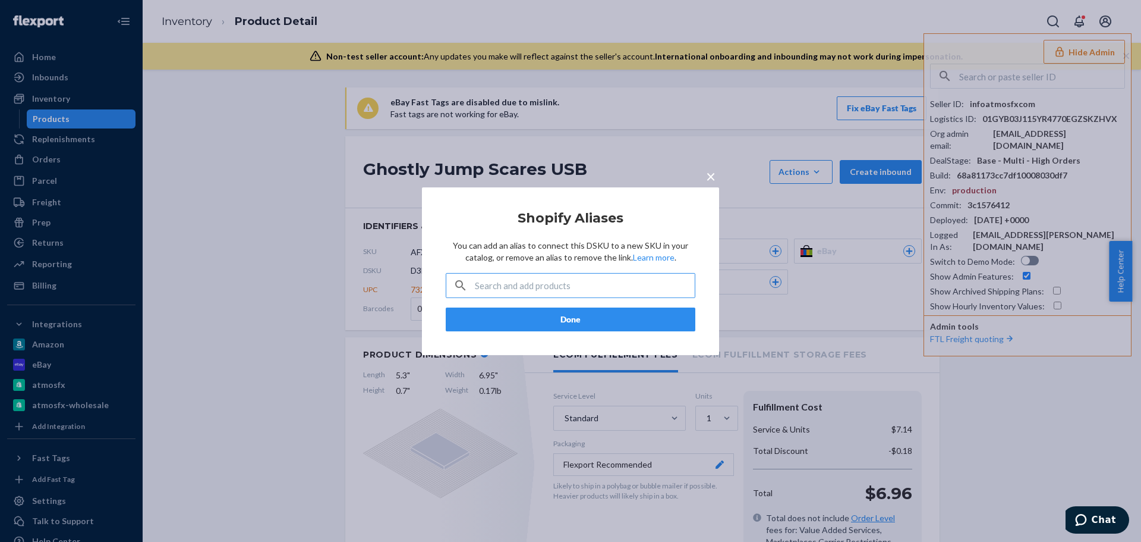
click at [261, 218] on div "× Shopify Aliases You can add an alias to connect this DSKU to a new SKU in you…" at bounding box center [570, 271] width 1141 height 542
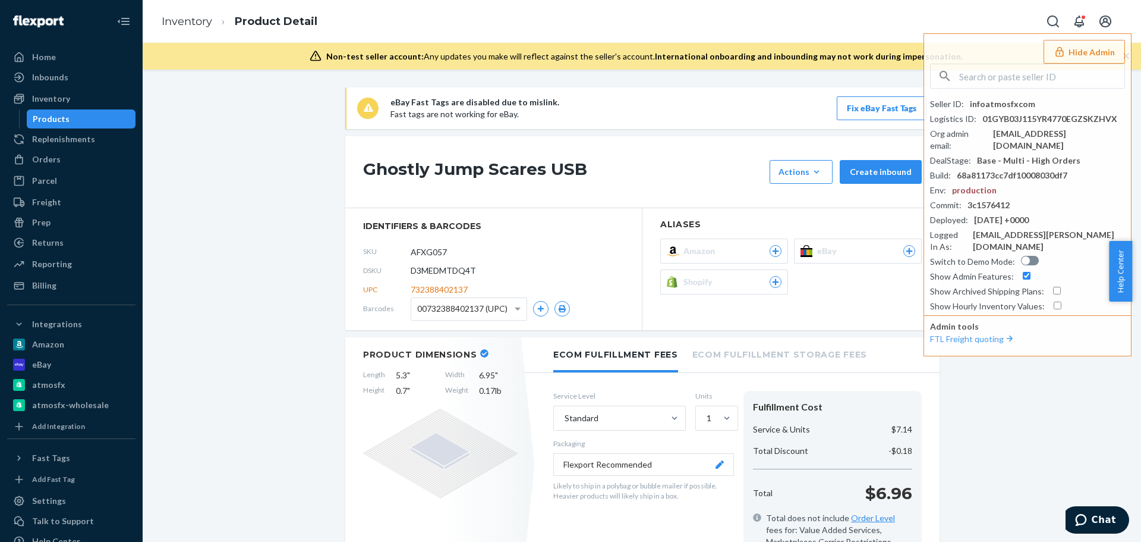
click at [445, 272] on span "D3MEDMTDQ4T" at bounding box center [443, 271] width 65 height 12
click at [445, 270] on span "D3MEDMTDQ4T" at bounding box center [443, 271] width 65 height 12
copy span "D3MEDMTDQ4T"
click at [458, 270] on span "D3MEDMTDQ4T" at bounding box center [443, 271] width 65 height 12
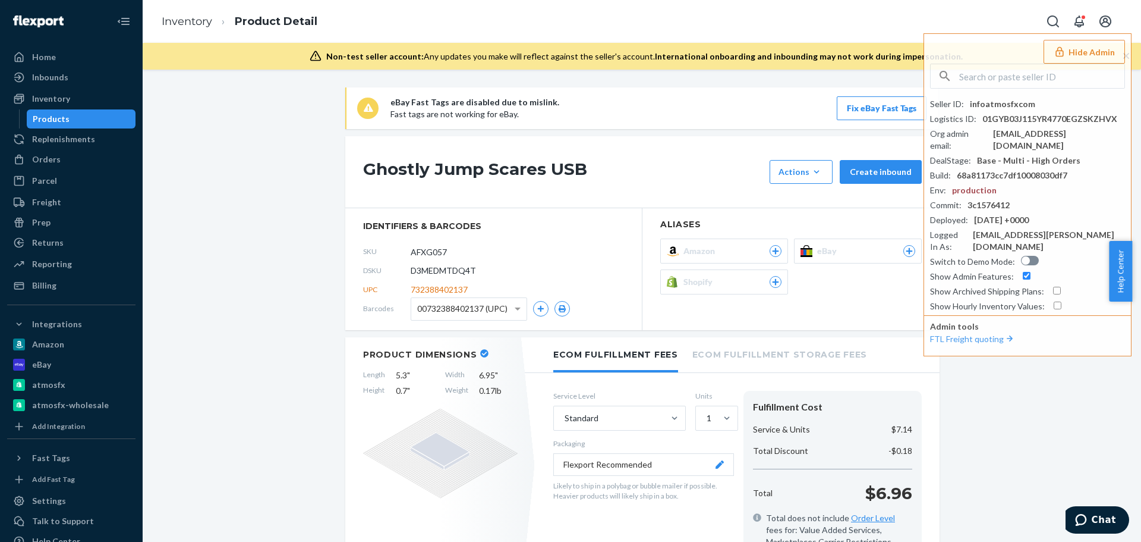
click at [458, 268] on span "D3MEDMTDQ4T" at bounding box center [443, 271] width 65 height 12
copy span "D3MEDMTDQ4T"
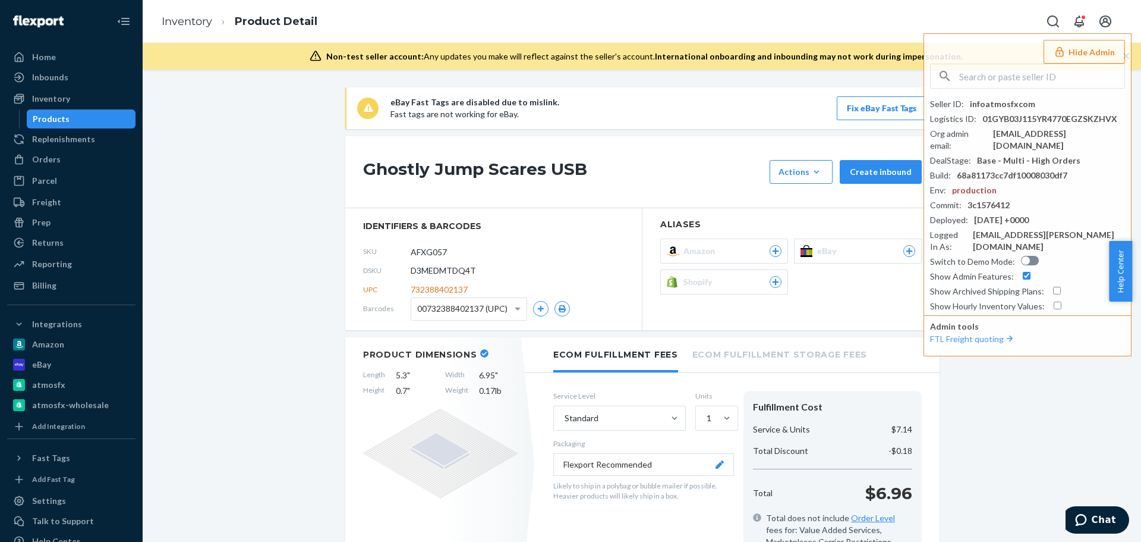
click at [366, 174] on h1 "Ghostly Jump Scares USB" at bounding box center [563, 172] width 401 height 24
click at [363, 169] on h1 "Ghostly Jump Scares USB" at bounding box center [563, 172] width 401 height 24
click at [351, 179] on div "Ghostly Jump Scares USB Actions Add components Hide Request removal Create inbo…" at bounding box center [642, 172] width 594 height 72
drag, startPoint x: 356, startPoint y: 173, endPoint x: 578, endPoint y: 166, distance: 221.8
click at [578, 166] on div "Ghostly Jump Scares USB Actions Add components Hide Request removal Create inbo…" at bounding box center [642, 172] width 594 height 72
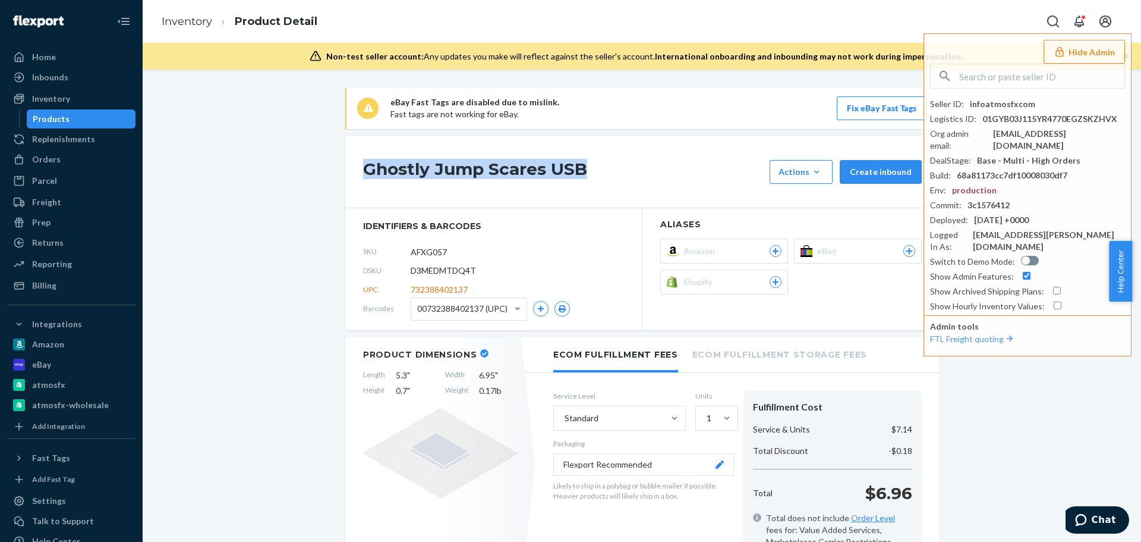
copy h1 "Ghostly Jump Scares USB"
click at [183, 21] on link "Inventory" at bounding box center [187, 21] width 51 height 13
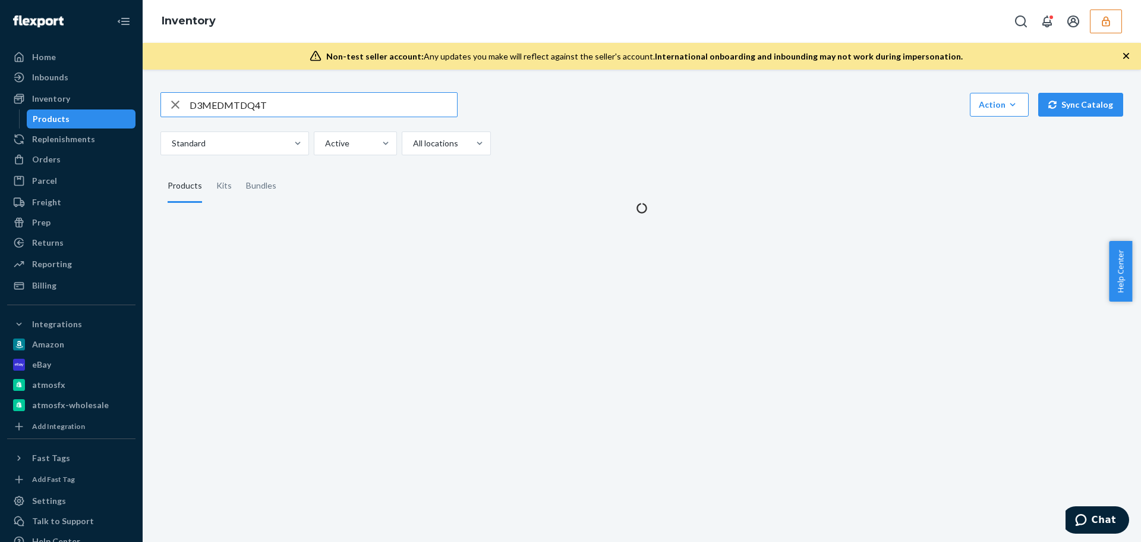
click at [276, 105] on input "D3MEDMTDQ4T" at bounding box center [323, 105] width 267 height 24
drag, startPoint x: 276, startPoint y: 105, endPoint x: 111, endPoint y: 93, distance: 166.3
click at [111, 93] on div "Home Inbounds Shipping Plans Problems Inventory Products Replenishments Orders …" at bounding box center [570, 271] width 1141 height 542
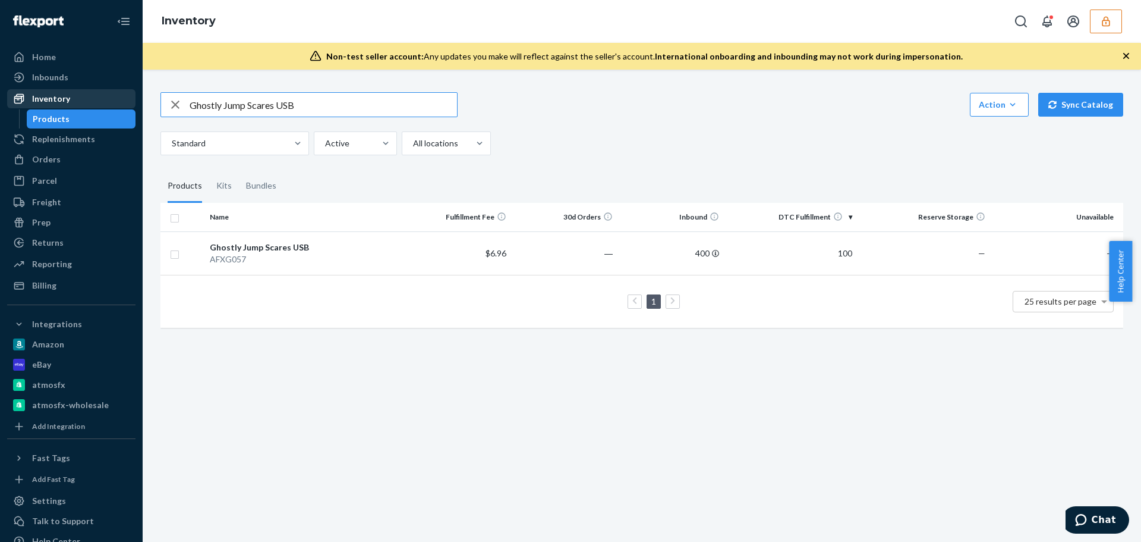
type input "Ghostly Jump Scares USB"
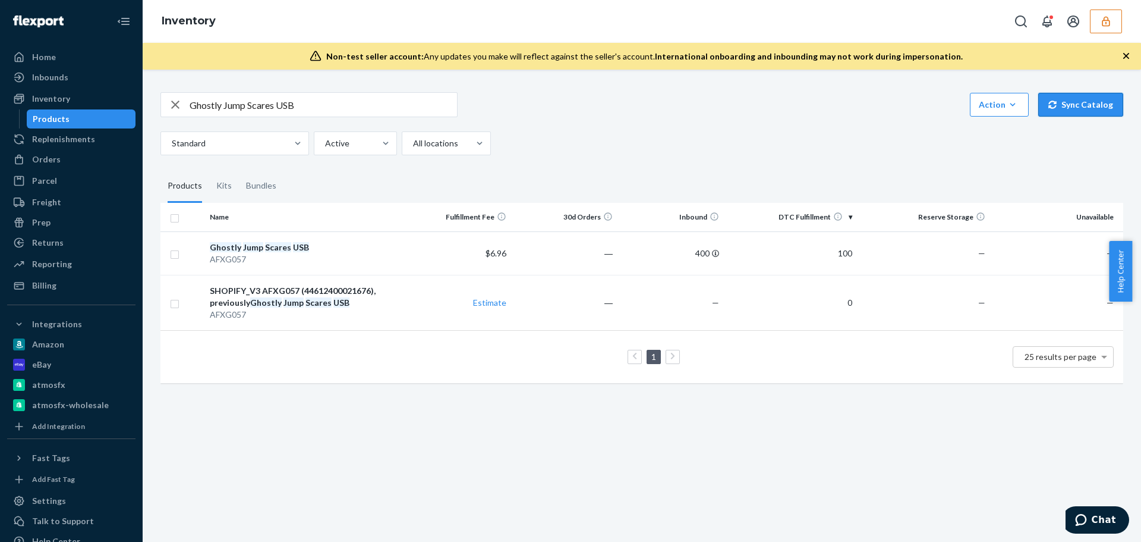
click at [1059, 101] on button "Sync Catalog" at bounding box center [1080, 105] width 85 height 24
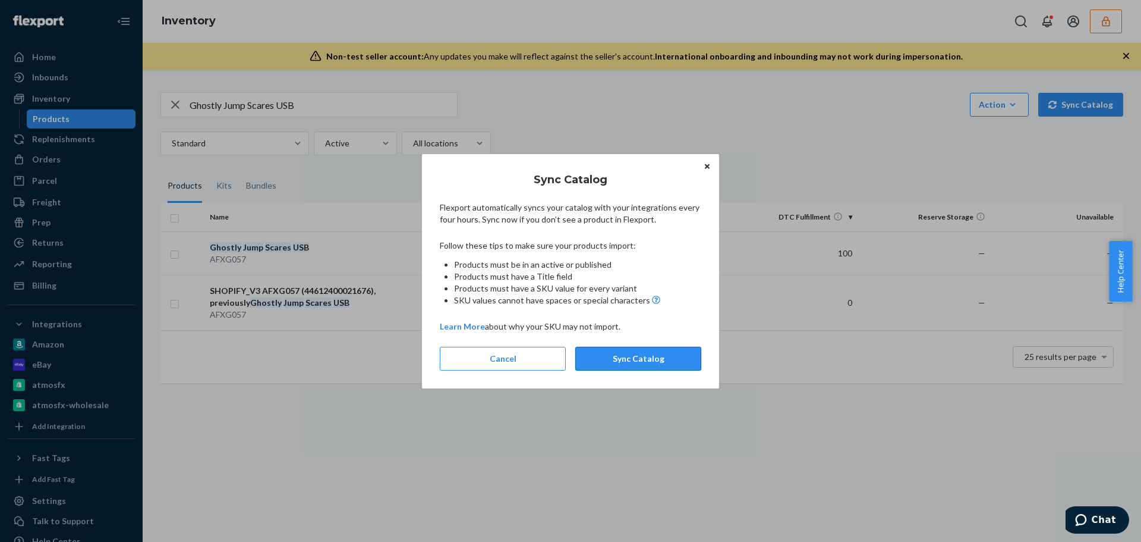
click at [653, 348] on button "Sync Catalog" at bounding box center [638, 359] width 126 height 24
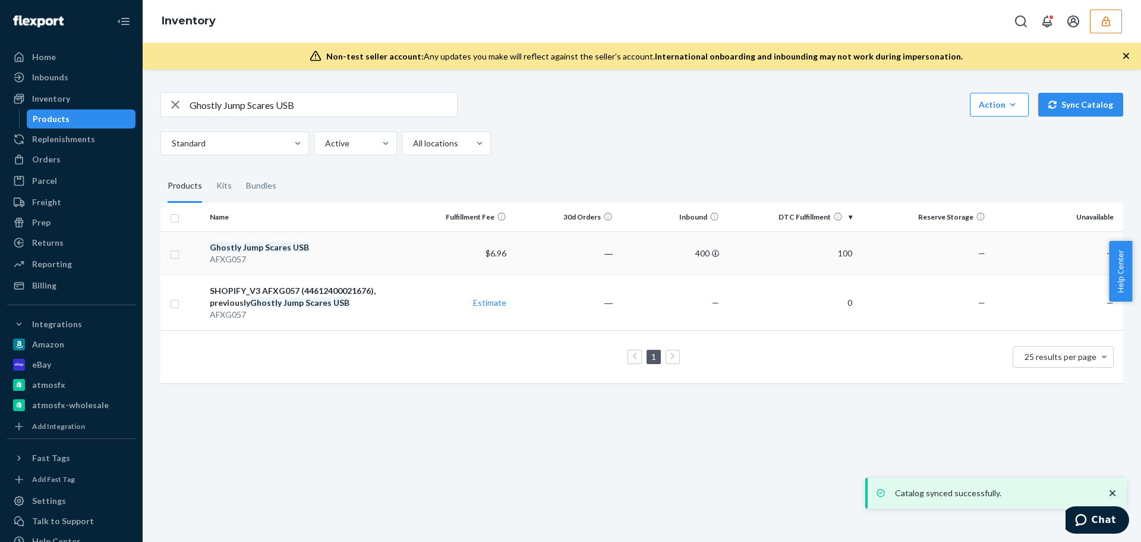
click at [385, 244] on div "Ghostly Jump Scares USB" at bounding box center [305, 247] width 190 height 12
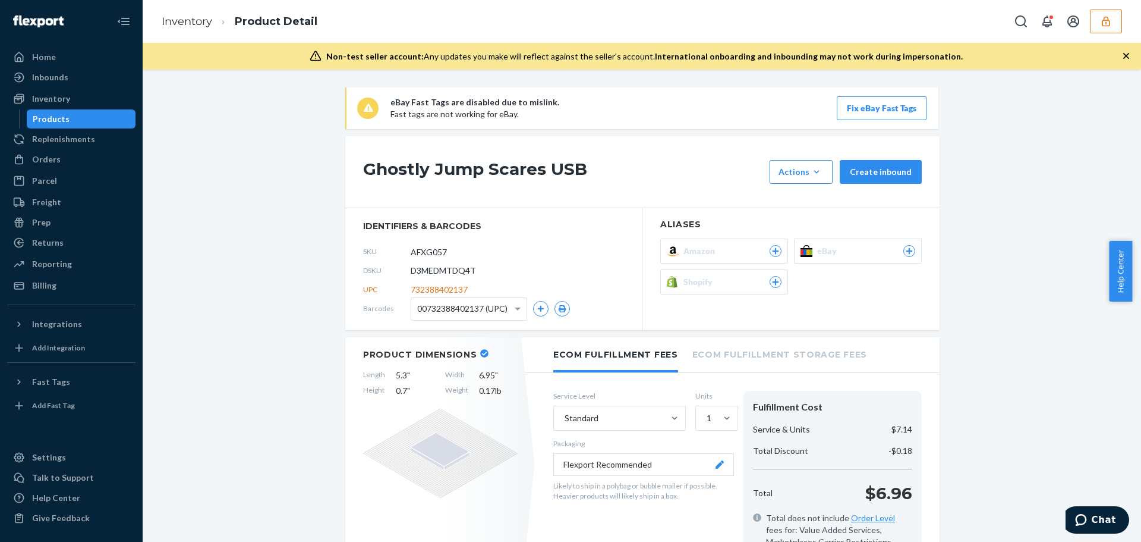
click at [435, 271] on span "D3MEDMTDQ4T" at bounding box center [443, 271] width 65 height 12
copy span "D3MEDMTDQ4T"
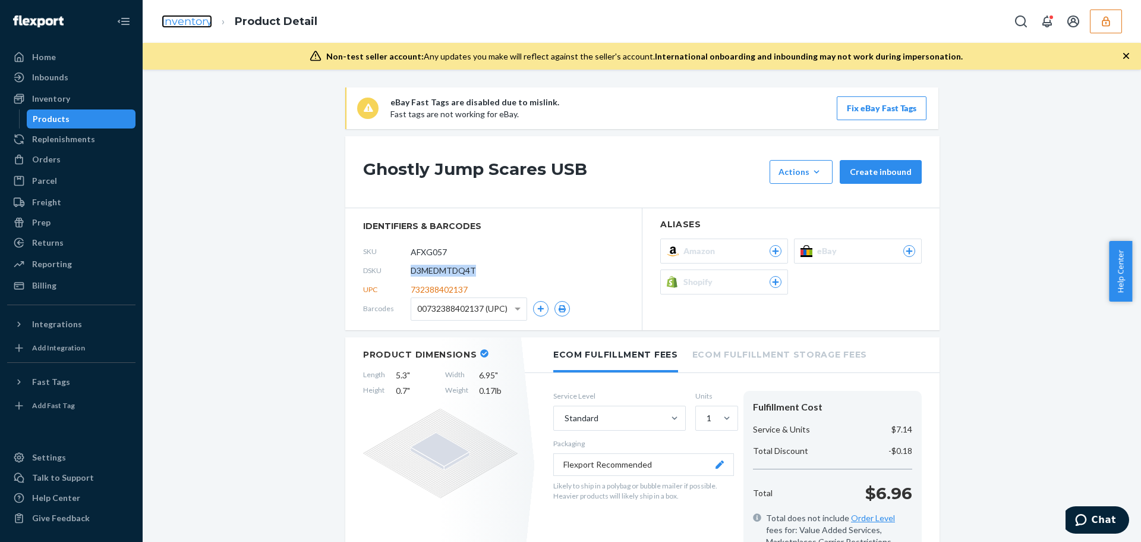
click at [198, 20] on link "Inventory" at bounding box center [187, 21] width 51 height 13
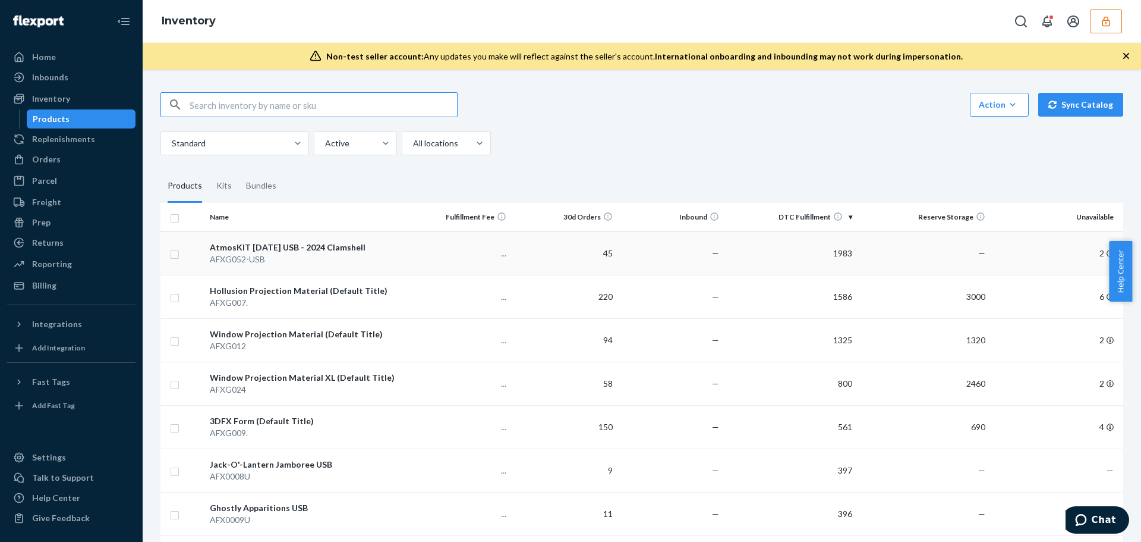
click at [310, 257] on div "AFXG052-USB" at bounding box center [305, 259] width 190 height 12
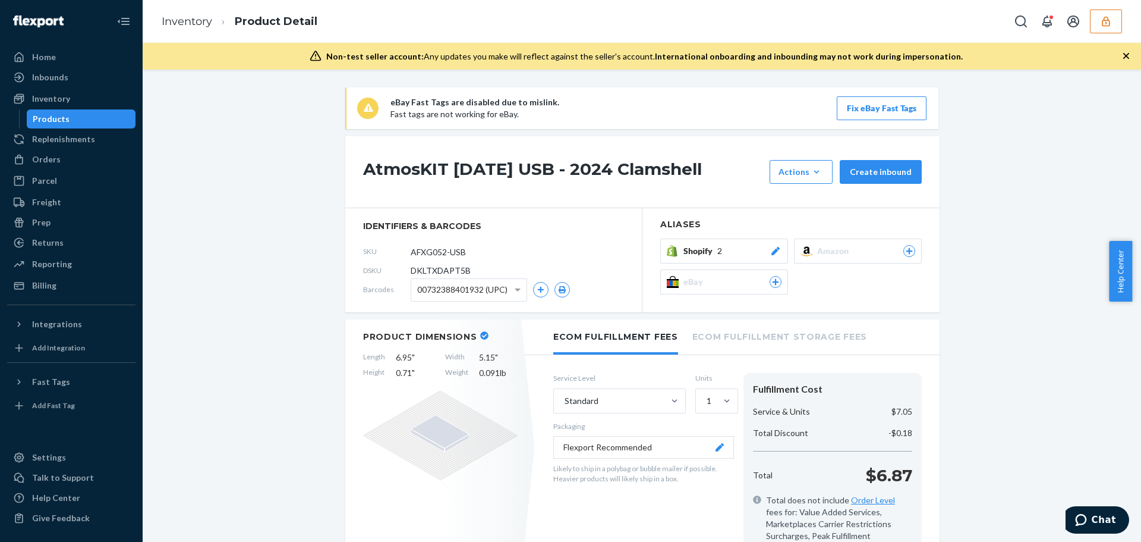
click at [438, 269] on span "DKLTXDAPT5B" at bounding box center [441, 271] width 60 height 12
copy span "DKLTXDAPT5B"
click at [1097, 23] on button "button" at bounding box center [1106, 22] width 32 height 24
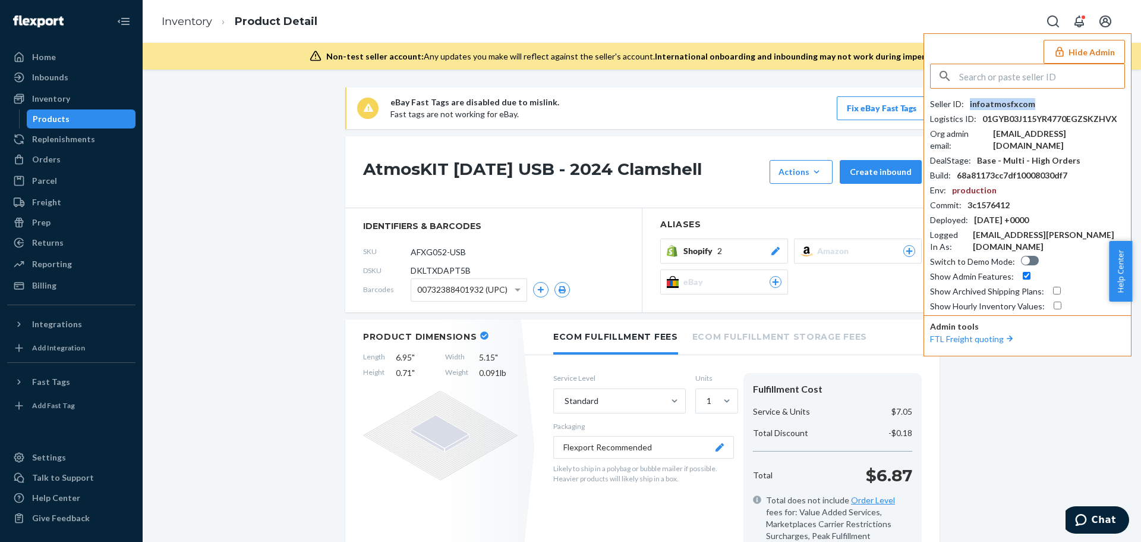
click at [1009, 100] on div "infoatmosfxcom" at bounding box center [1002, 104] width 65 height 12
click at [190, 17] on link "Inventory" at bounding box center [187, 21] width 51 height 13
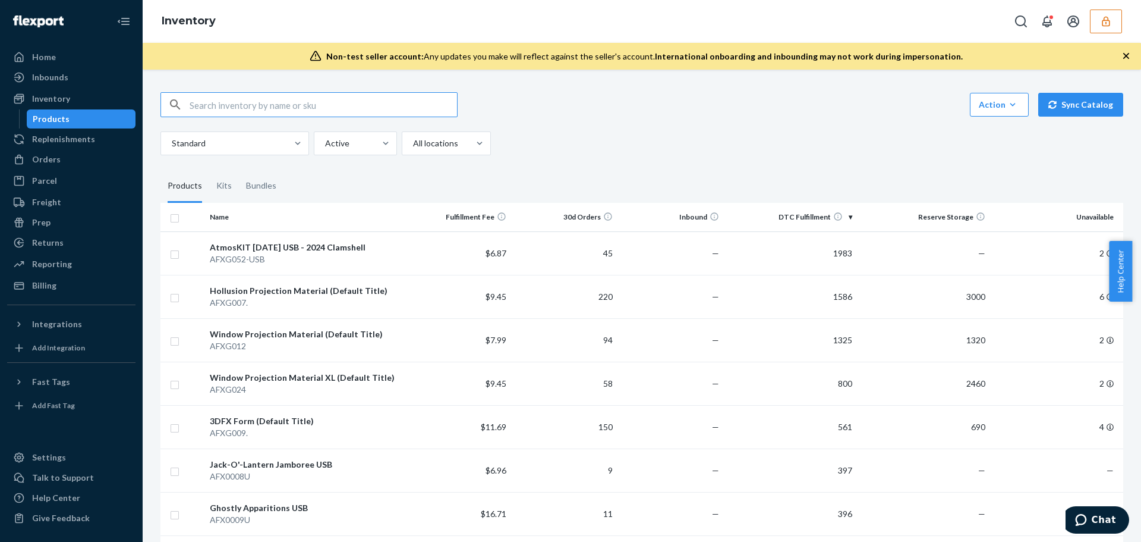
click at [256, 100] on input "text" at bounding box center [323, 105] width 267 height 24
paste input "AFXG057"
type input "AFXG057"
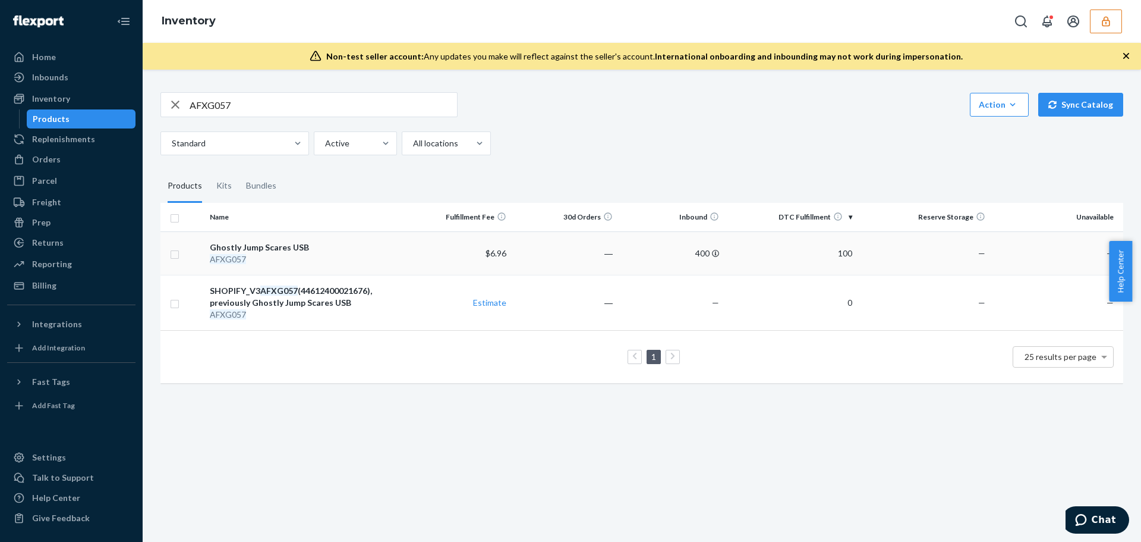
click at [325, 256] on div "AFXG057" at bounding box center [305, 259] width 190 height 12
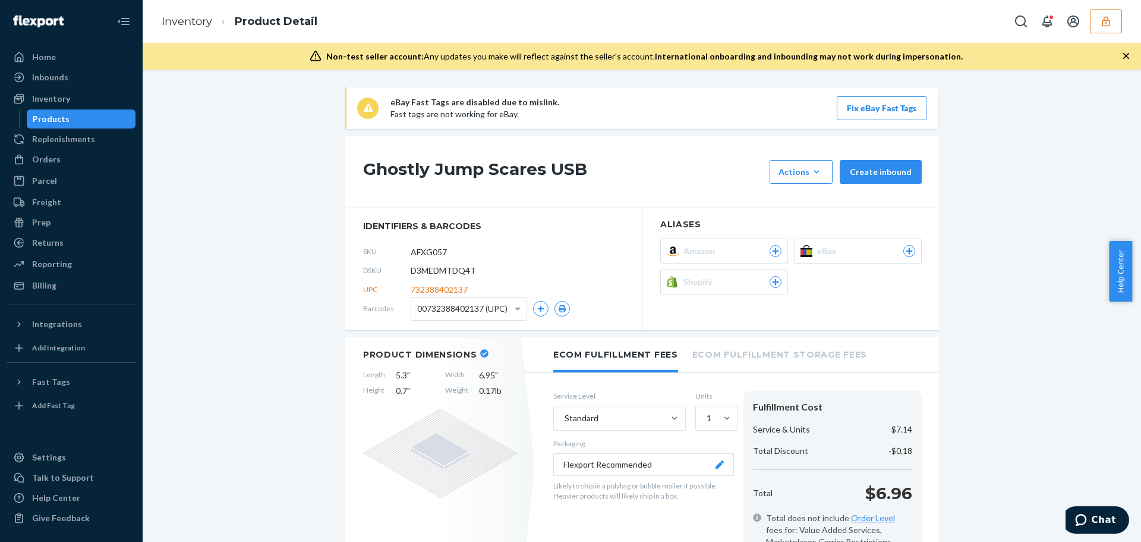
click at [461, 272] on span "D3MEDMTDQ4T" at bounding box center [443, 271] width 65 height 12
copy span "D3MEDMTDQ4T"
click at [430, 266] on span "D3MEDMTDQ4T" at bounding box center [443, 271] width 65 height 12
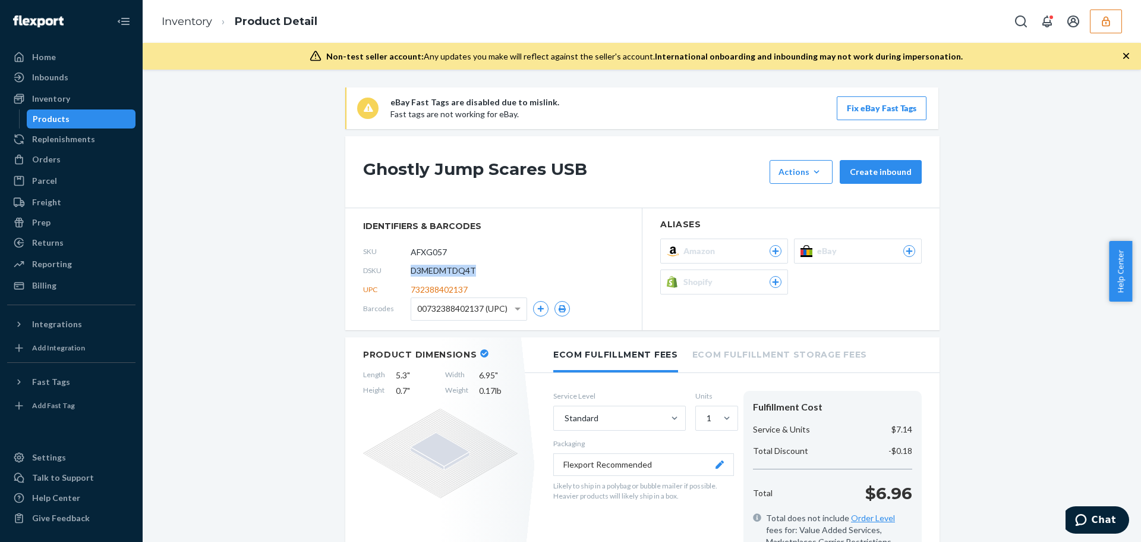
click at [430, 267] on span "D3MEDMTDQ4T" at bounding box center [443, 271] width 65 height 12
copy span "D3MEDMTDQ4T"
click at [191, 21] on link "Inventory" at bounding box center [187, 21] width 51 height 13
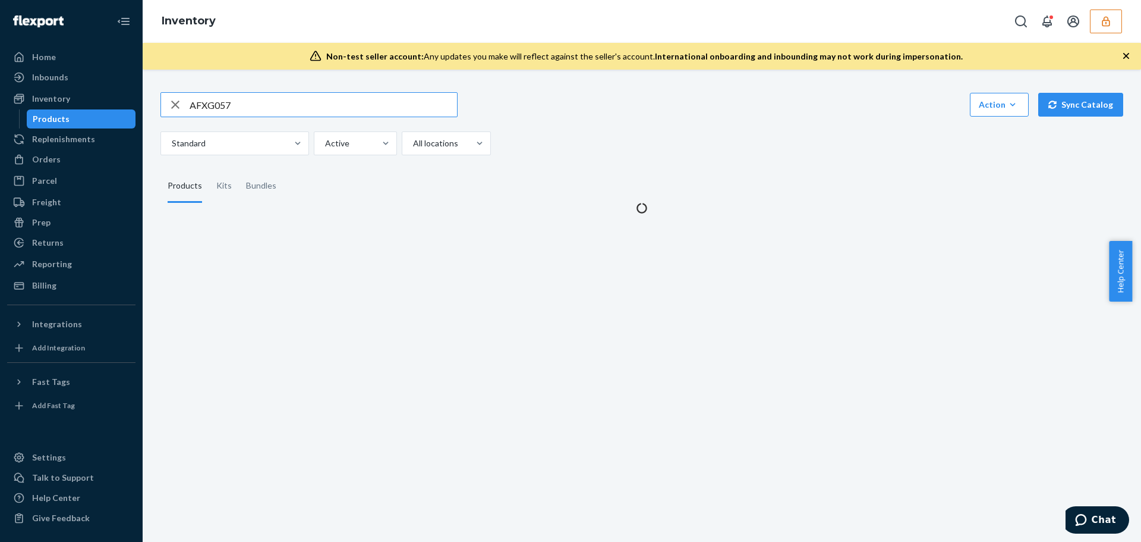
click at [282, 108] on input "AFXG057" at bounding box center [323, 105] width 267 height 24
drag, startPoint x: 282, startPoint y: 108, endPoint x: 136, endPoint y: 100, distance: 145.8
click at [136, 100] on div "Home Inbounds Shipping Plans Problems Inventory Products Replenishments Orders …" at bounding box center [570, 271] width 1141 height 542
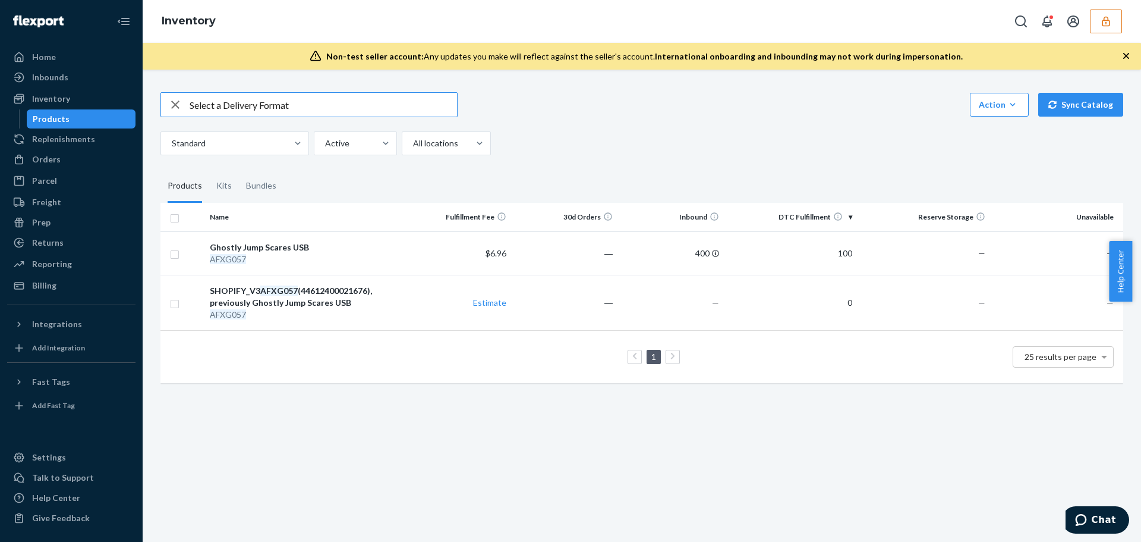
type input "Select a Delivery Format"
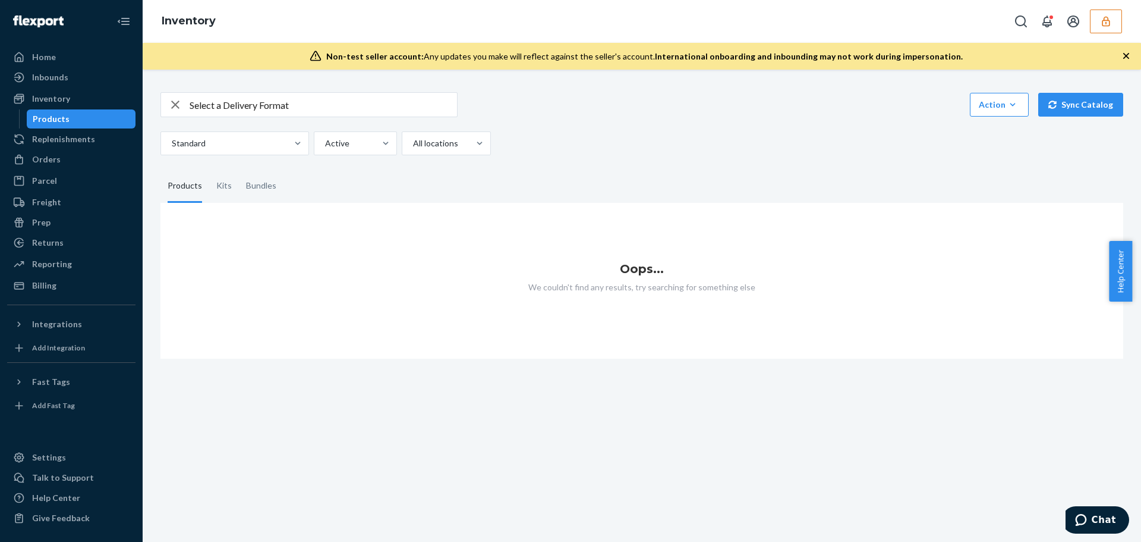
click at [173, 103] on icon "button" at bounding box center [175, 104] width 8 height 8
click at [1113, 22] on button "button" at bounding box center [1106, 22] width 32 height 24
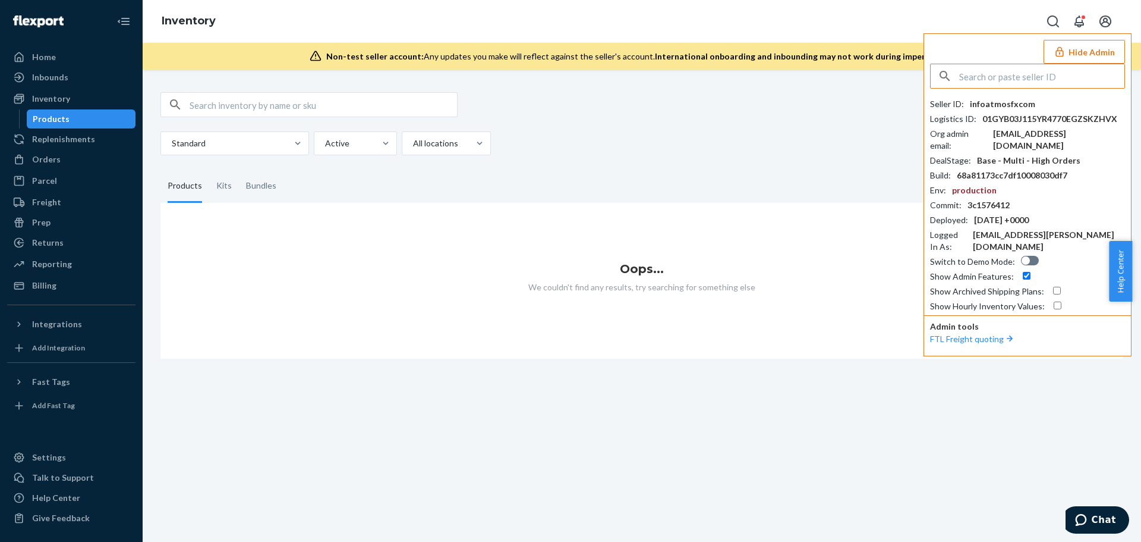
click at [1011, 70] on input "text" at bounding box center [1041, 76] width 165 height 24
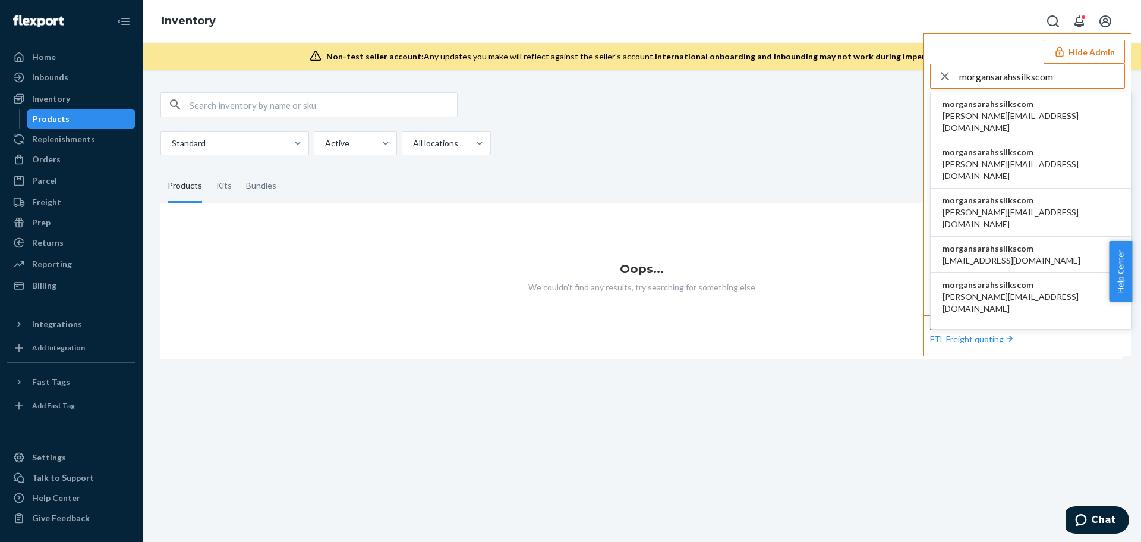
click at [1066, 79] on input "morgansarahssilkscom" at bounding box center [1041, 76] width 165 height 24
type input "morgansarahssilkscom"
click at [1035, 101] on span "morgansarahssilkscom" at bounding box center [1031, 104] width 177 height 12
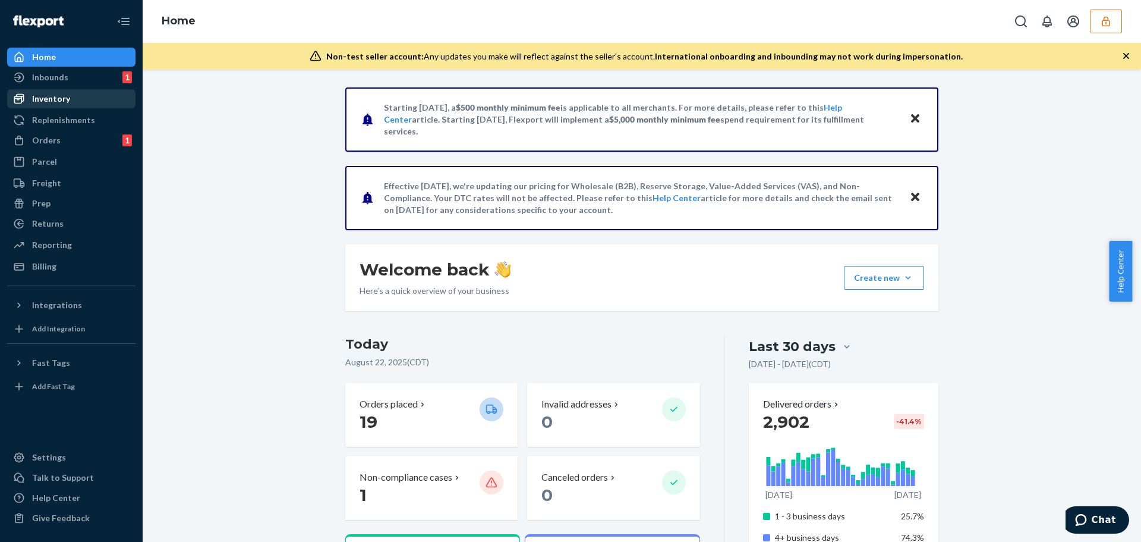
click at [62, 94] on div "Inventory" at bounding box center [51, 99] width 38 height 12
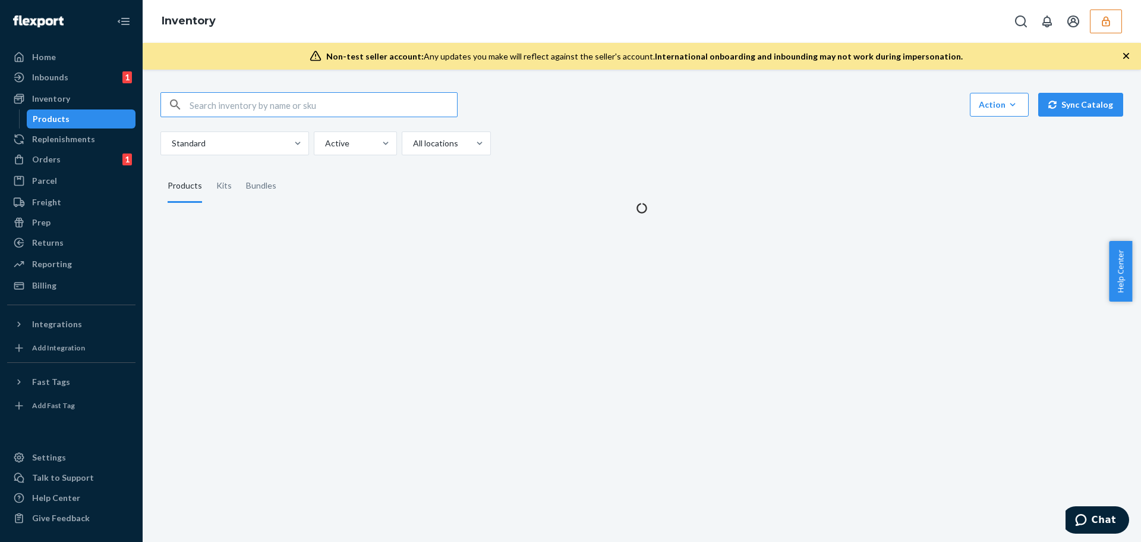
click at [376, 95] on input "text" at bounding box center [323, 105] width 267 height 24
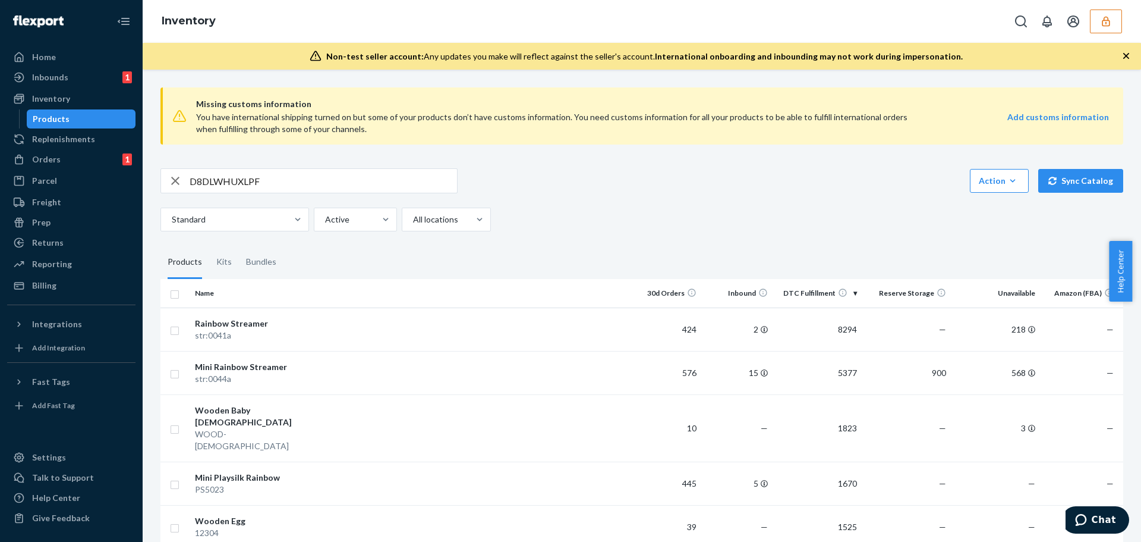
click at [304, 181] on input "D8DLWHUXLPF" at bounding box center [323, 181] width 267 height 24
type input "D8DLWHUXLPF"
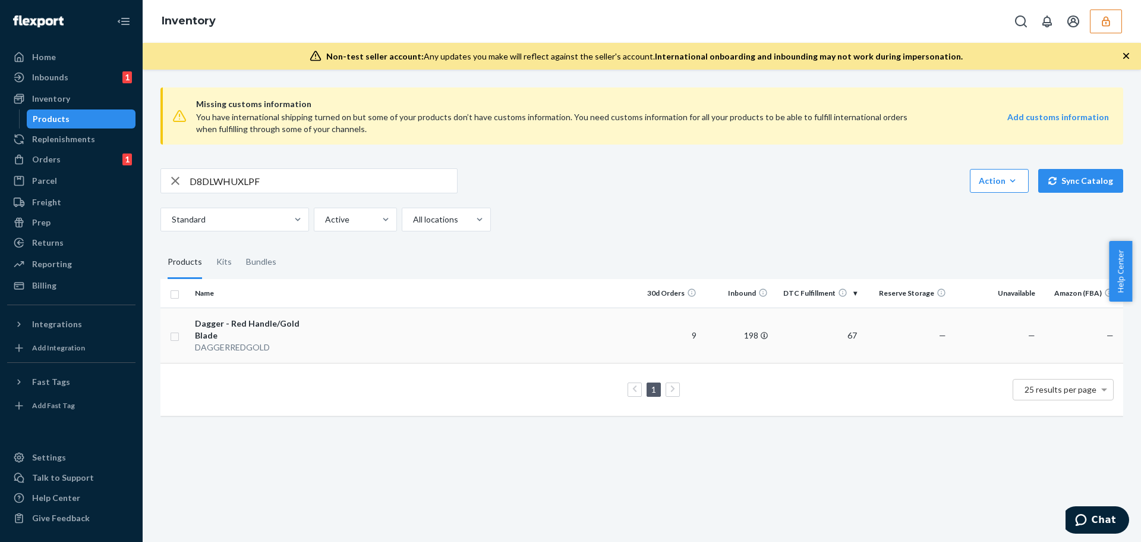
click at [301, 316] on td "Dagger - Red Handle/Gold Blade DAGGERREDGOLD" at bounding box center [257, 334] width 134 height 55
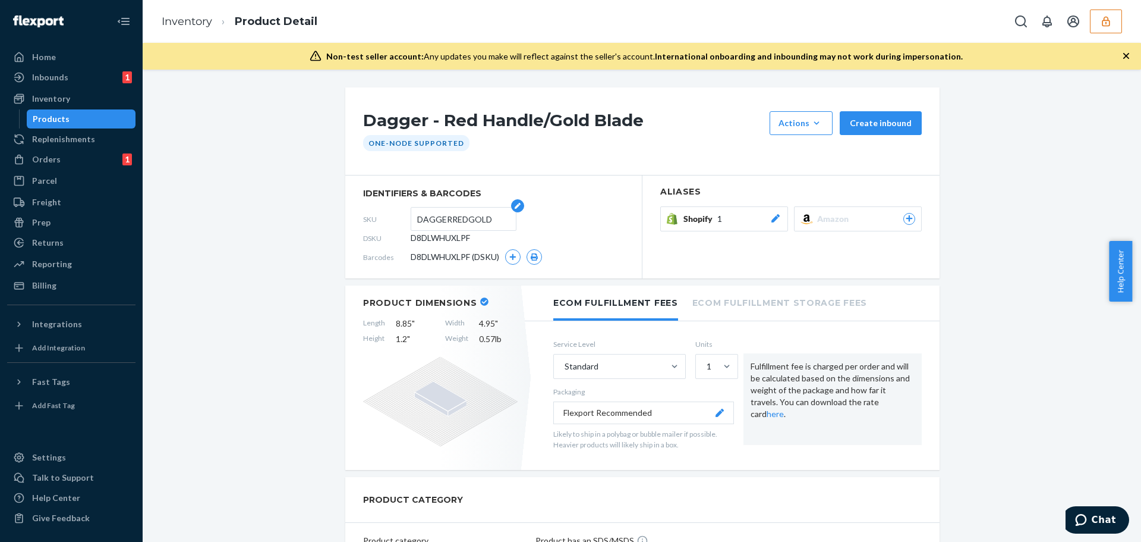
click at [440, 219] on input "DAGGERREDGOLD" at bounding box center [463, 218] width 93 height 23
drag, startPoint x: 187, startPoint y: 19, endPoint x: 238, endPoint y: 59, distance: 65.3
click at [187, 19] on link "Inventory" at bounding box center [187, 21] width 51 height 13
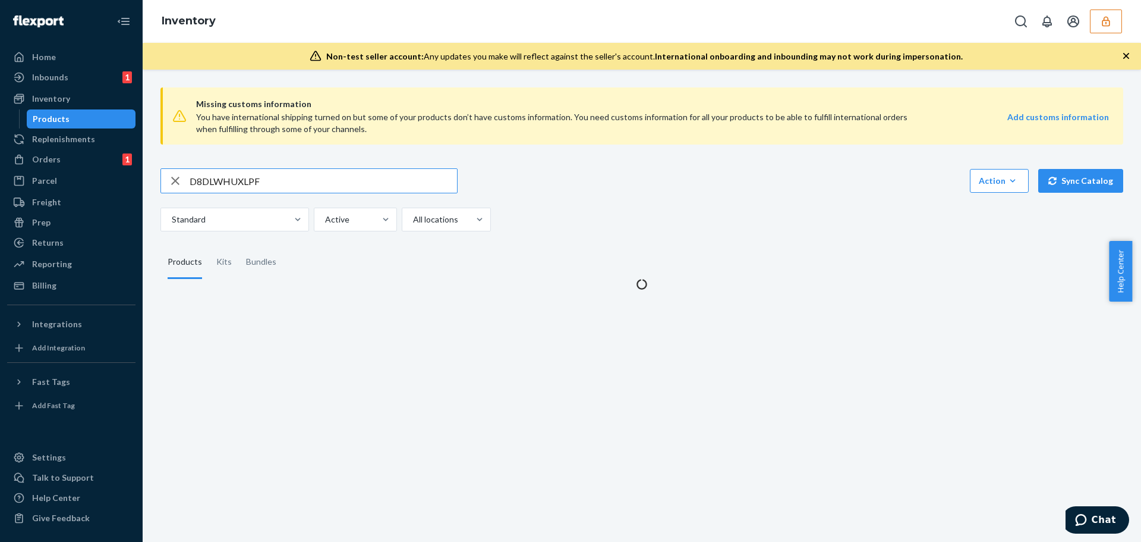
click at [260, 175] on input "D8DLWHUXLPF" at bounding box center [323, 181] width 267 height 24
click at [228, 179] on input "D8DLWHUXLPF" at bounding box center [323, 181] width 267 height 24
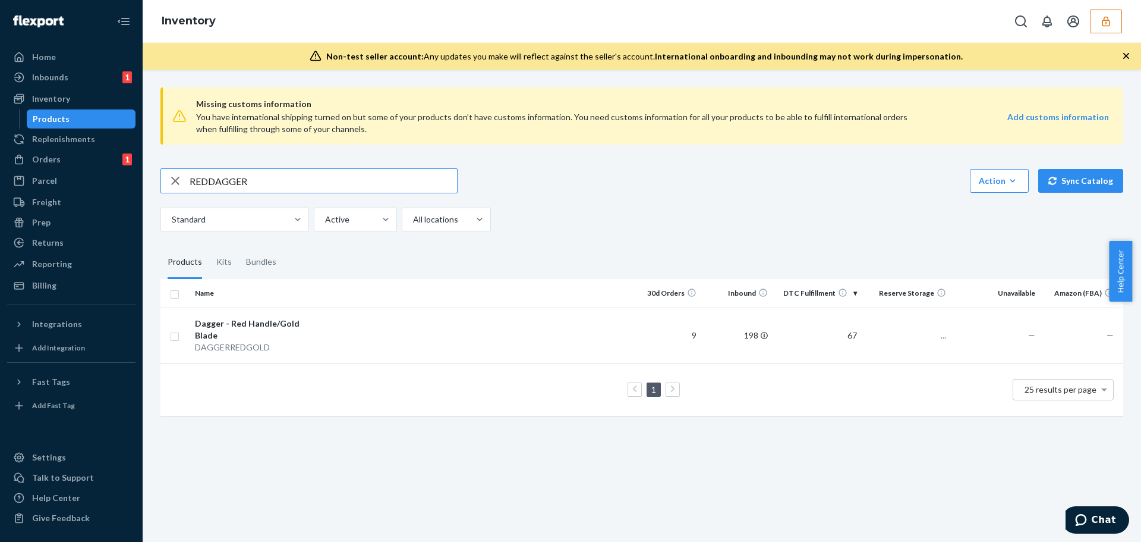
type input "REDDAGGER"
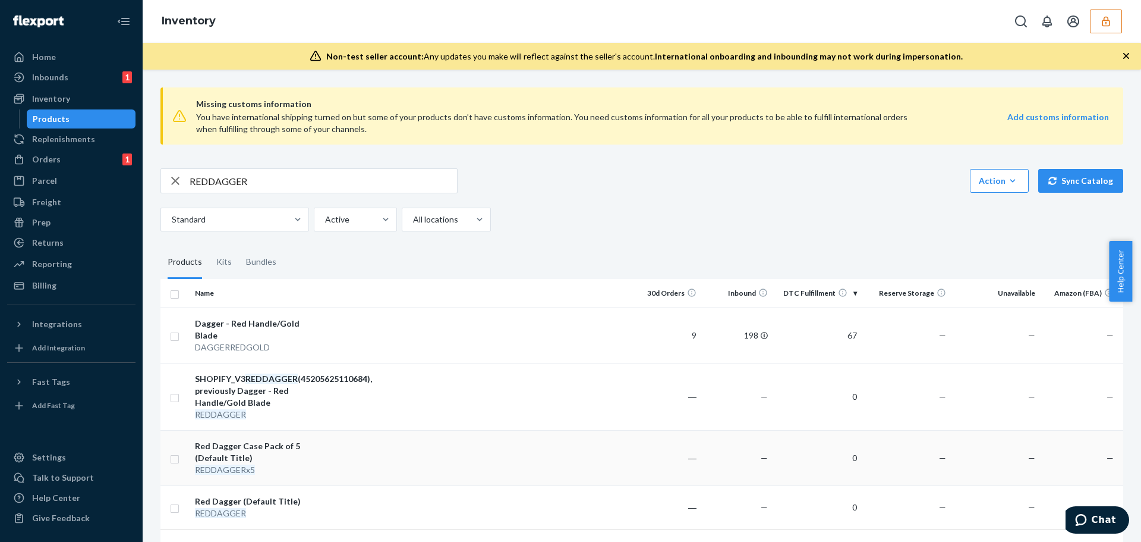
scroll to position [49, 0]
